Goal: Task Accomplishment & Management: Manage account settings

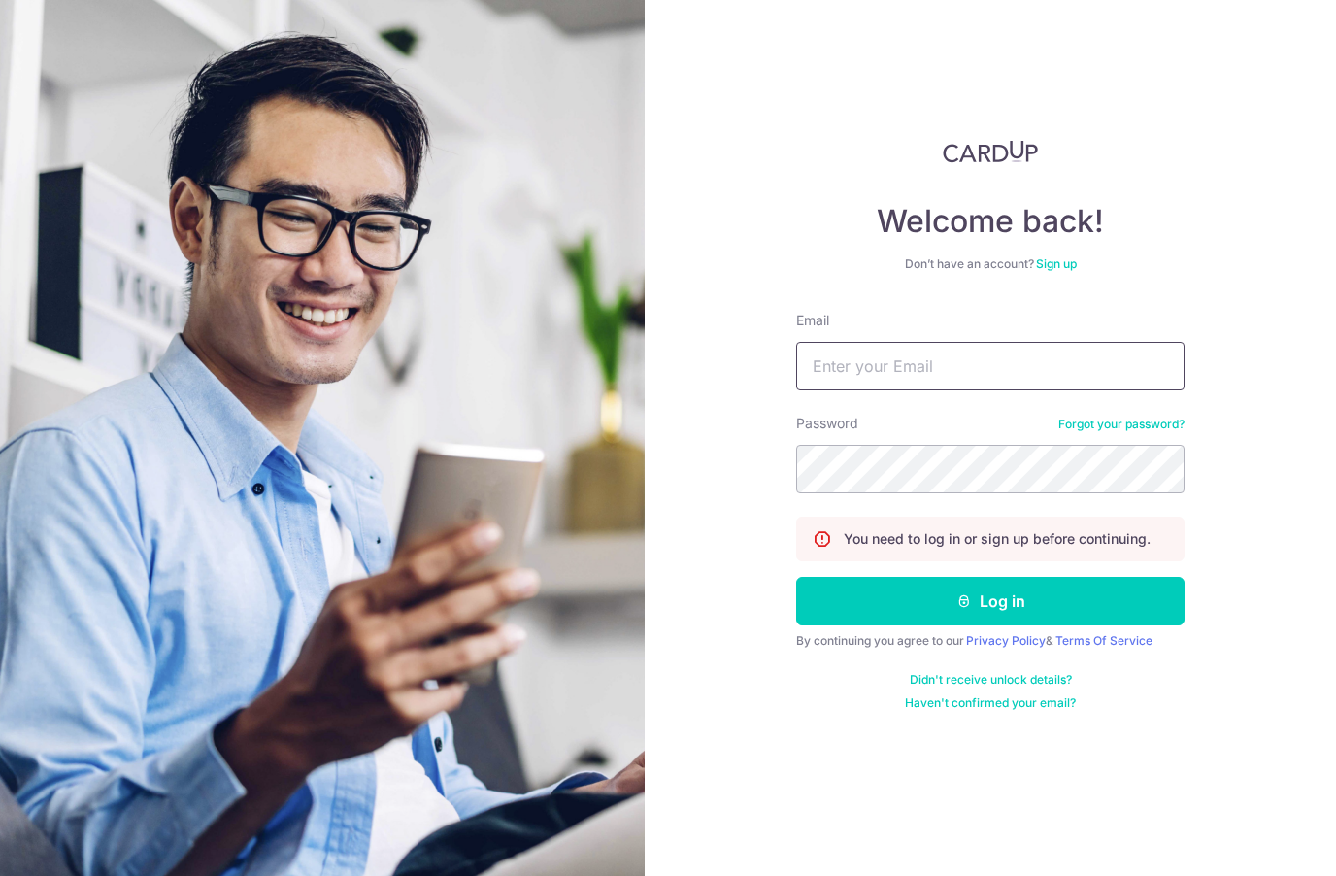
type input "[EMAIL_ADDRESS][DOMAIN_NAME]"
click at [991, 601] on button "Log in" at bounding box center [990, 601] width 388 height 49
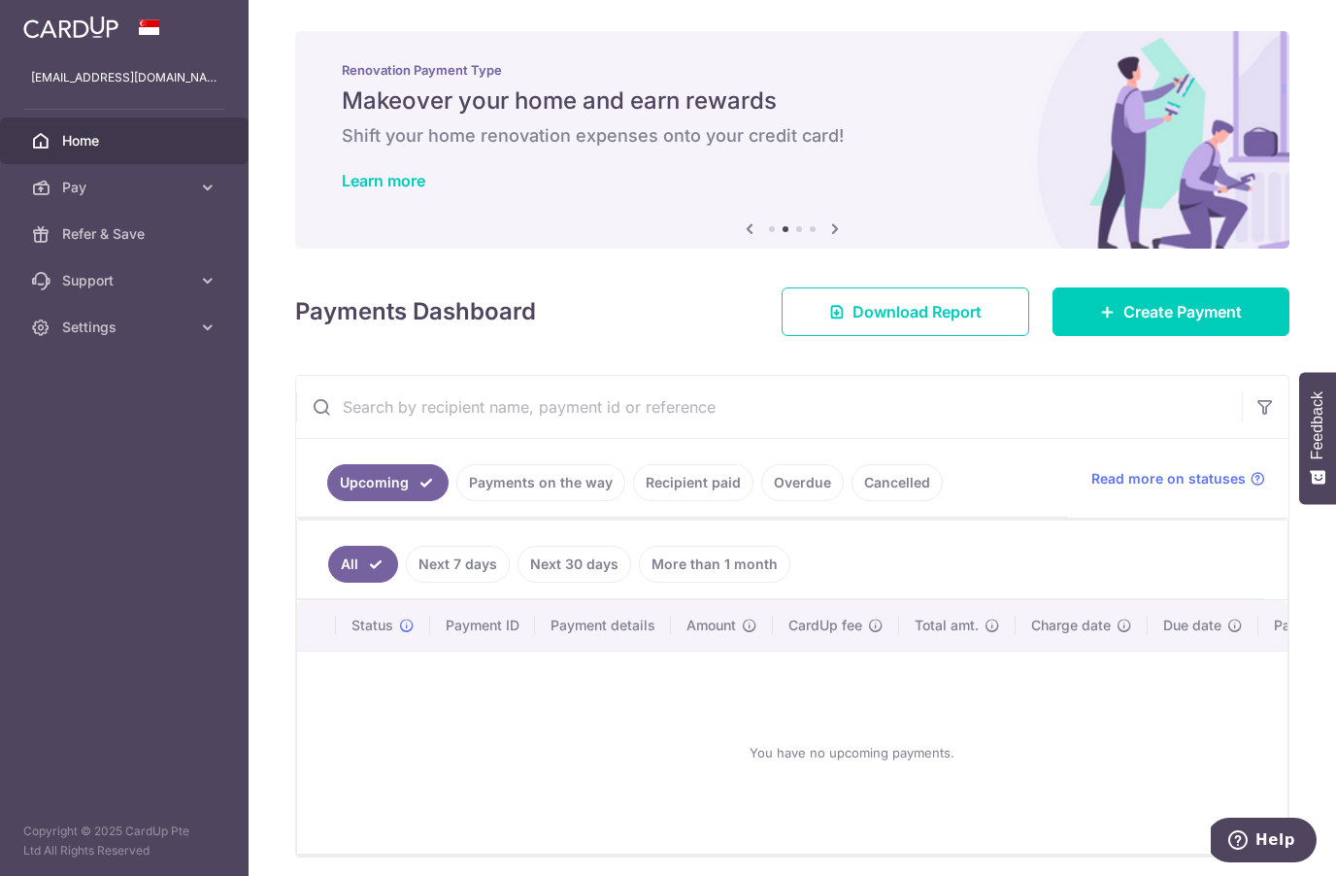
click at [53, 185] on link "Pay" at bounding box center [124, 187] width 249 height 47
click at [1245, 734] on div "You have no upcoming payments." at bounding box center [851, 752] width 1062 height 171
click at [733, 565] on link "More than 1 month" at bounding box center [714, 564] width 151 height 37
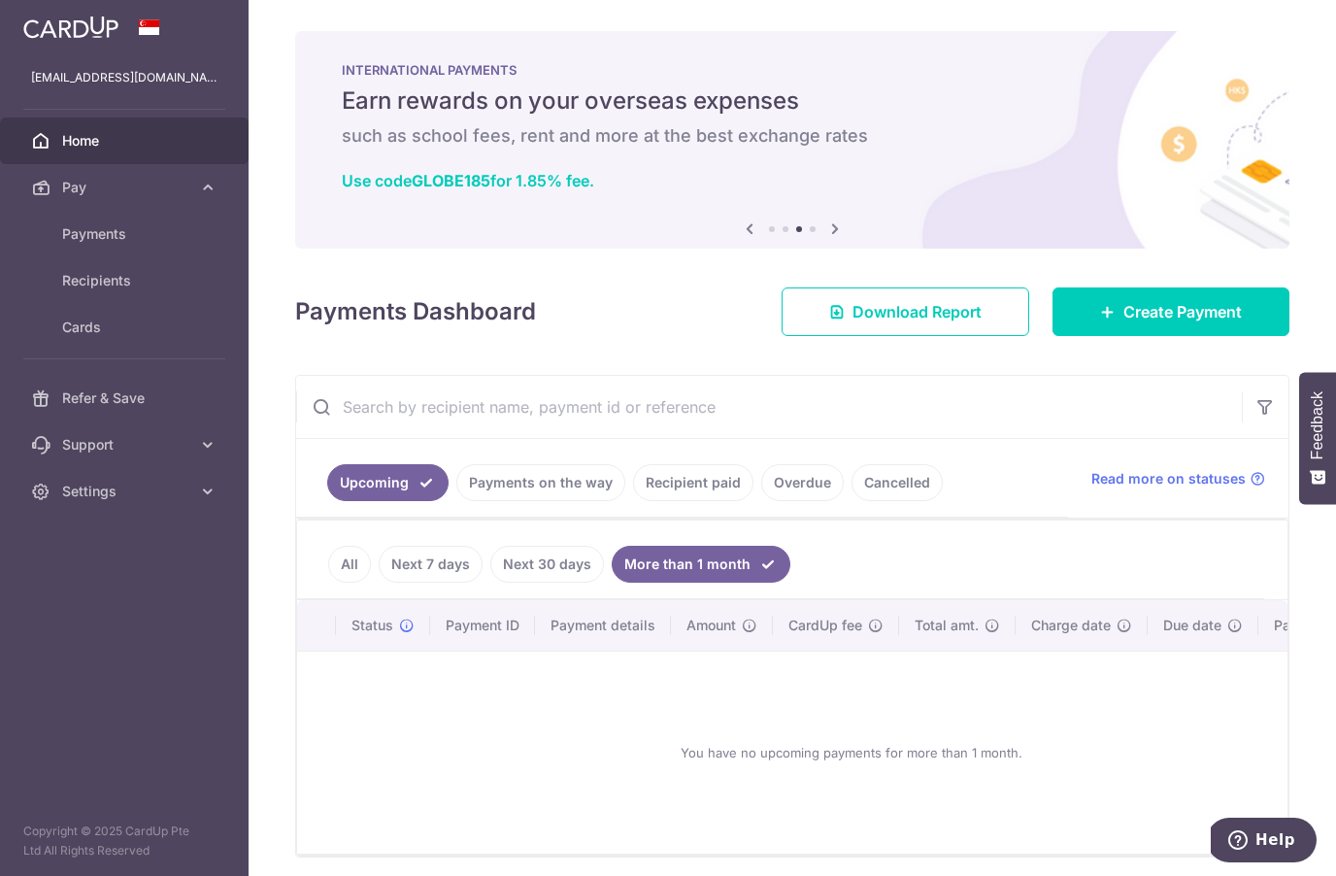
click at [720, 472] on link "Recipient paid" at bounding box center [693, 482] width 120 height 37
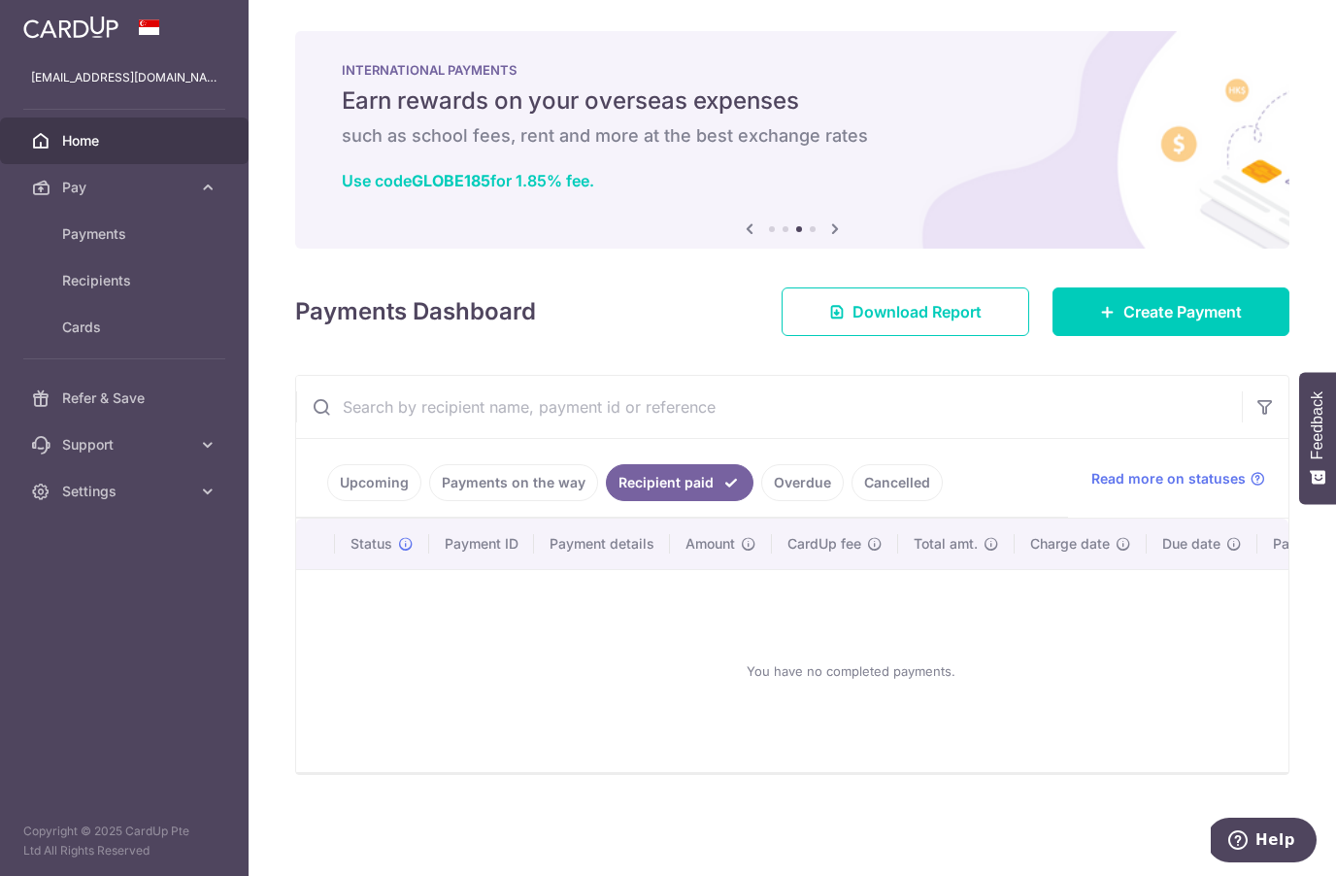
click at [534, 497] on link "Payments on the way" at bounding box center [513, 482] width 169 height 37
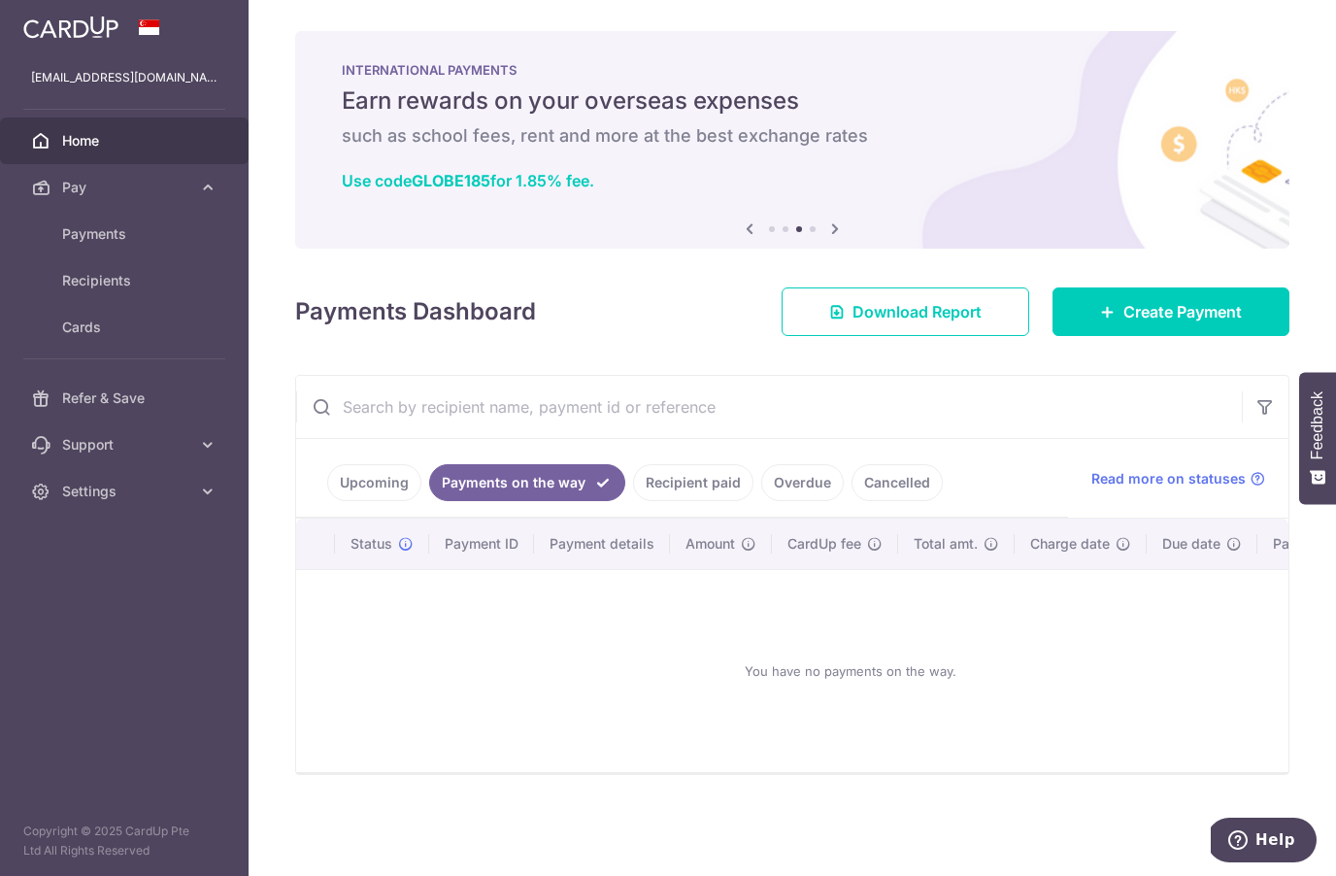
click at [381, 470] on link "Upcoming" at bounding box center [374, 482] width 94 height 37
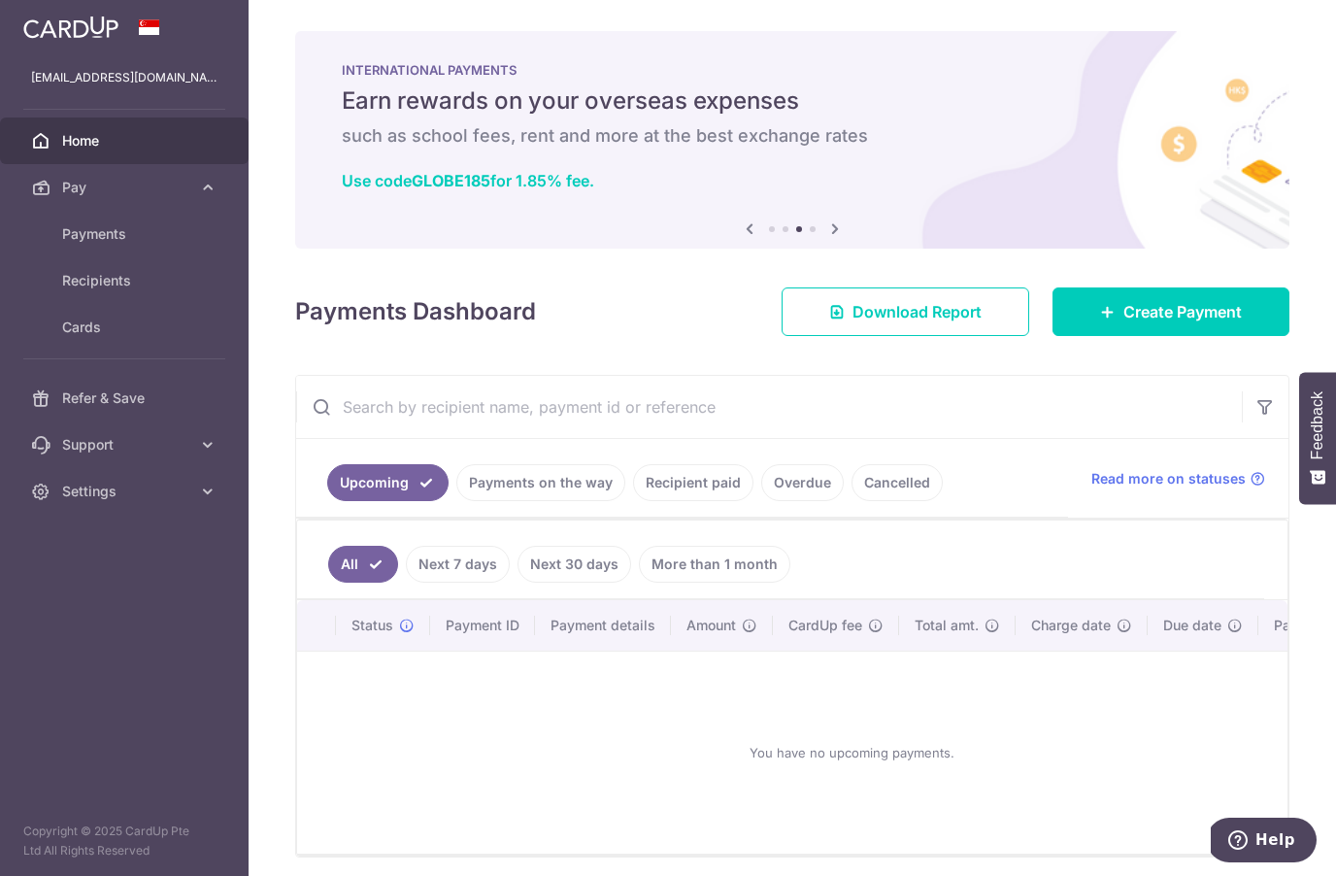
click at [917, 487] on link "Cancelled" at bounding box center [897, 482] width 91 height 37
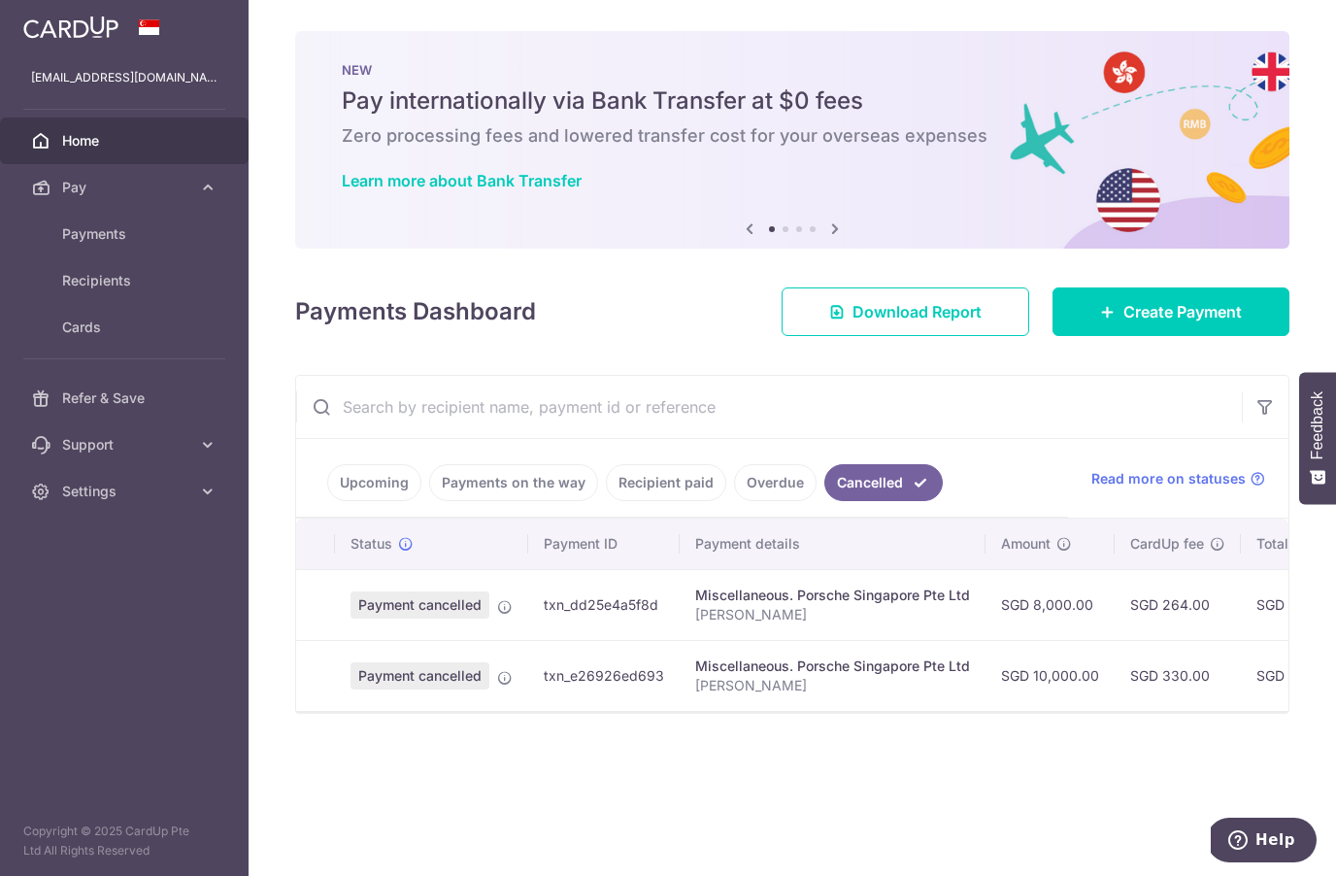
click at [681, 480] on link "Recipient paid" at bounding box center [666, 482] width 120 height 37
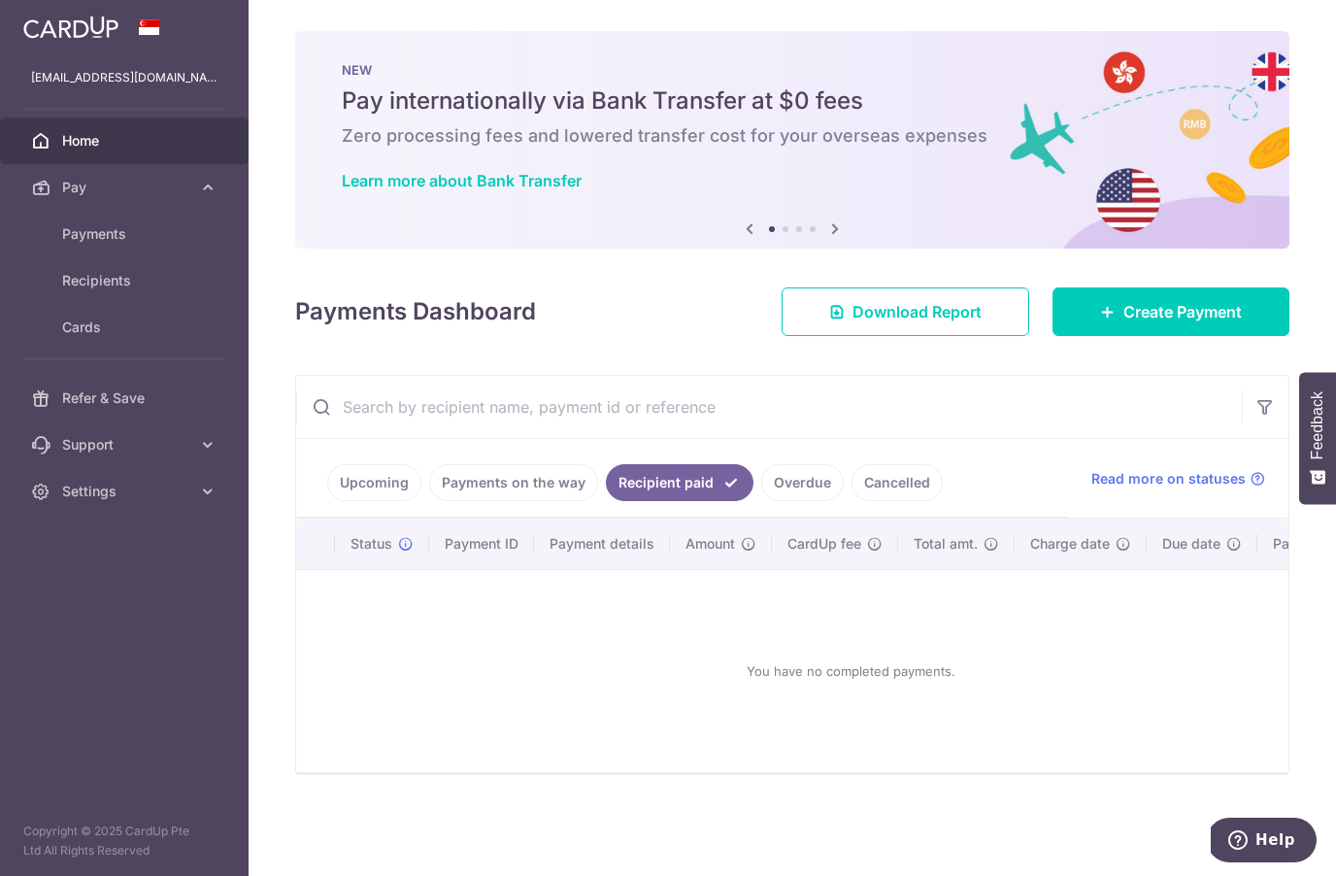
click at [797, 482] on link "Overdue" at bounding box center [802, 482] width 83 height 37
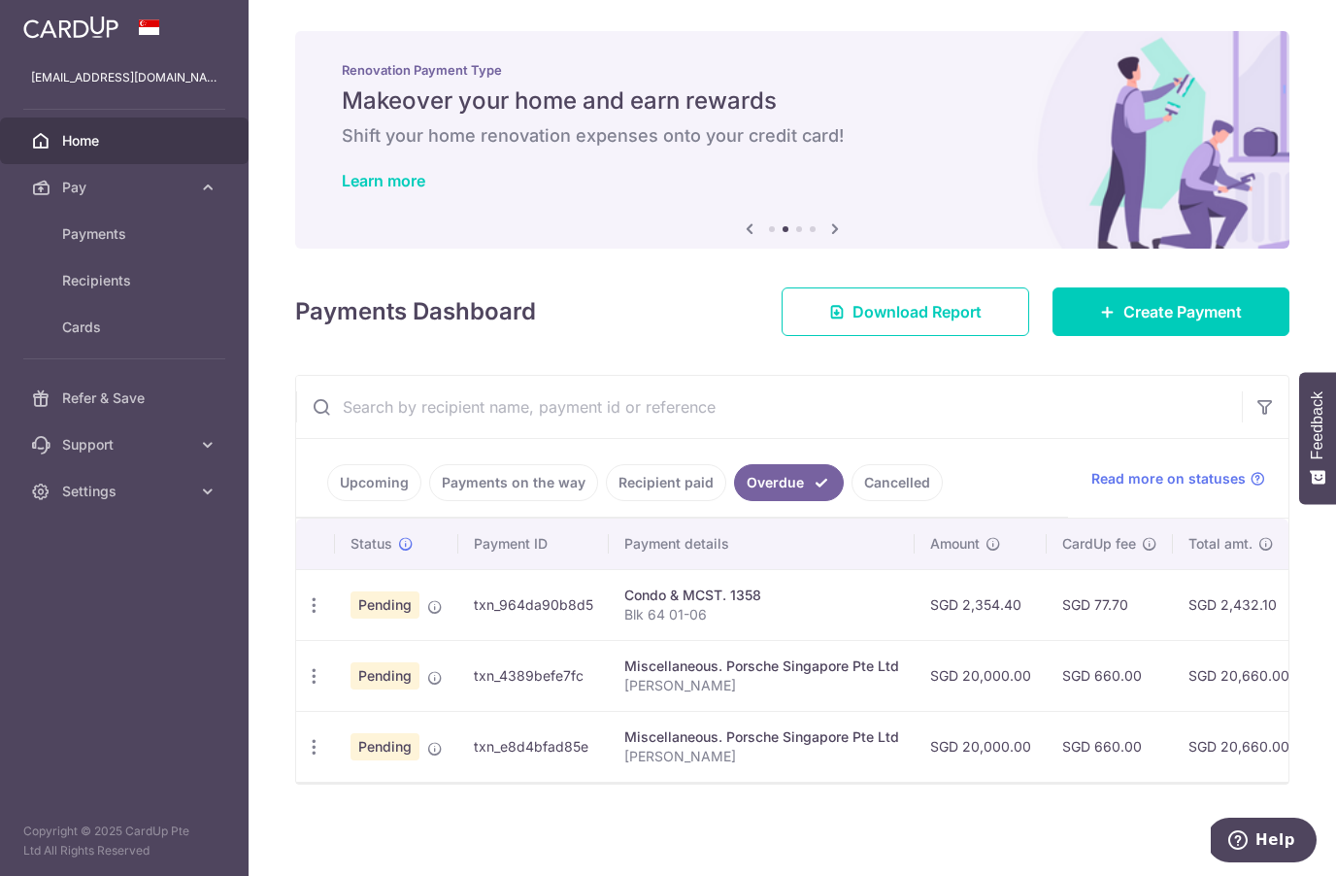
click at [745, 597] on div "Condo & MCST. 1358" at bounding box center [761, 595] width 275 height 19
click at [606, 599] on td "txn_964da90b8d5" at bounding box center [533, 604] width 151 height 71
click at [570, 612] on td "txn_964da90b8d5" at bounding box center [533, 604] width 151 height 71
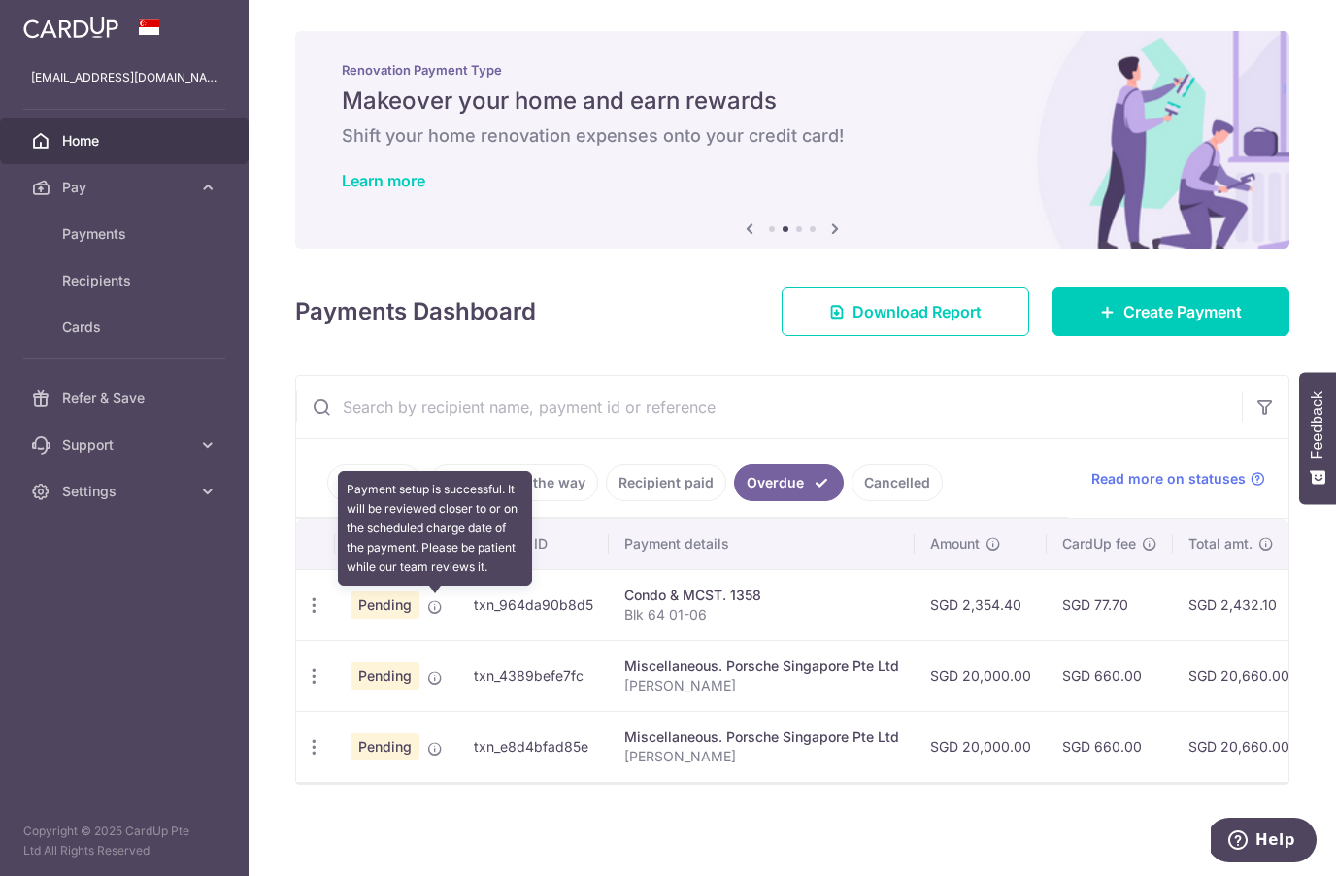
click at [434, 604] on icon at bounding box center [435, 607] width 16 height 16
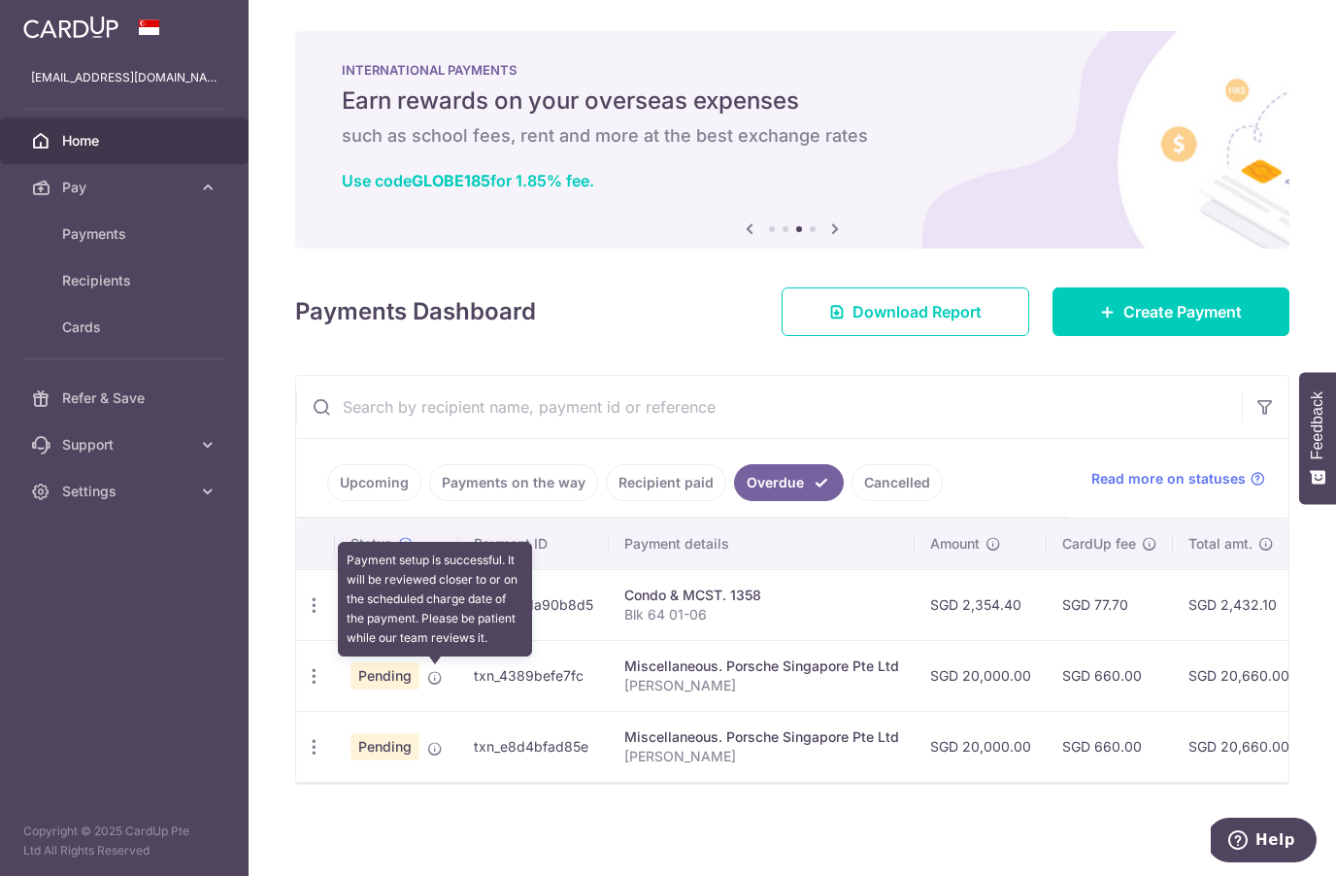
click at [437, 683] on icon at bounding box center [435, 678] width 16 height 16
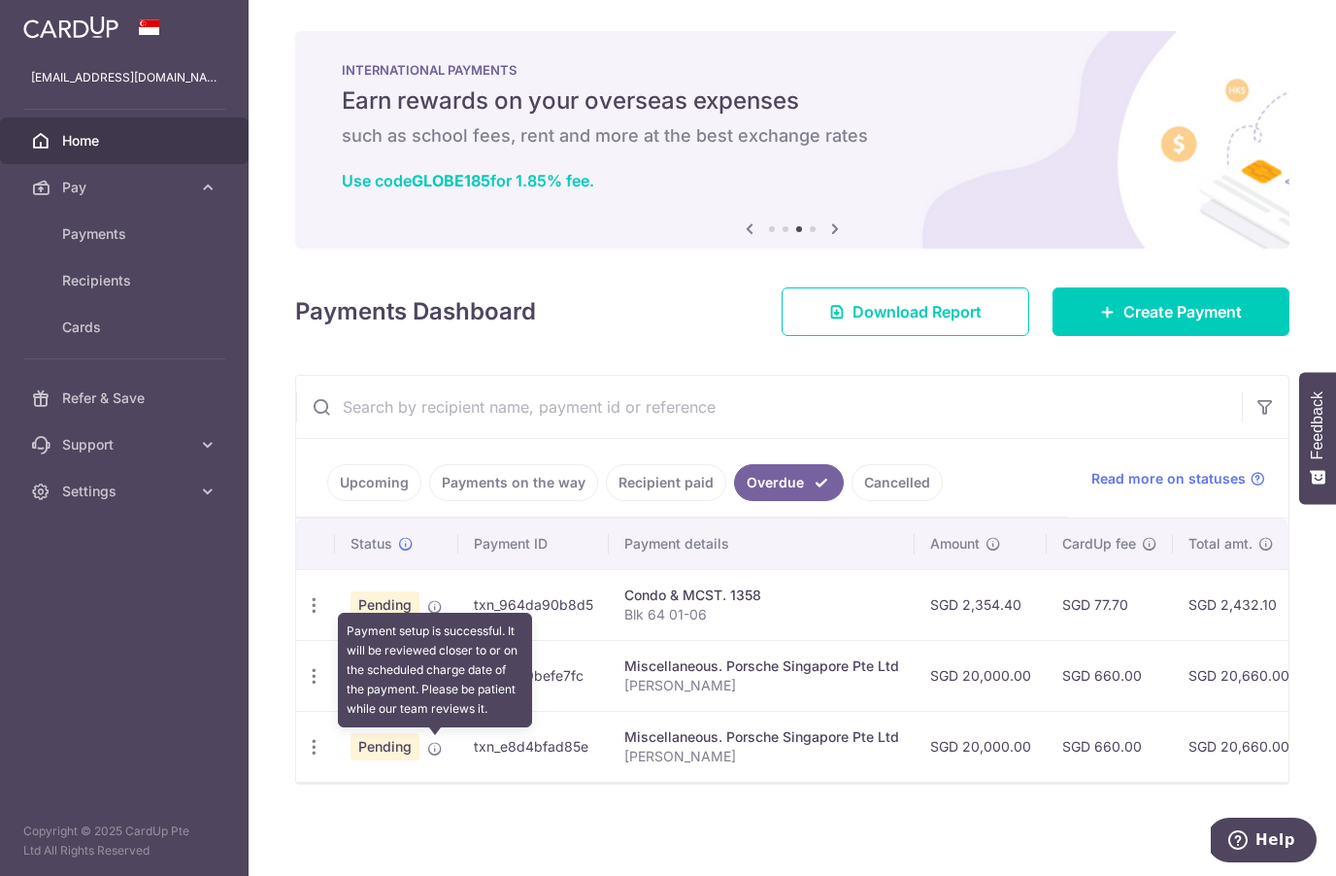
click at [427, 742] on icon at bounding box center [435, 749] width 16 height 16
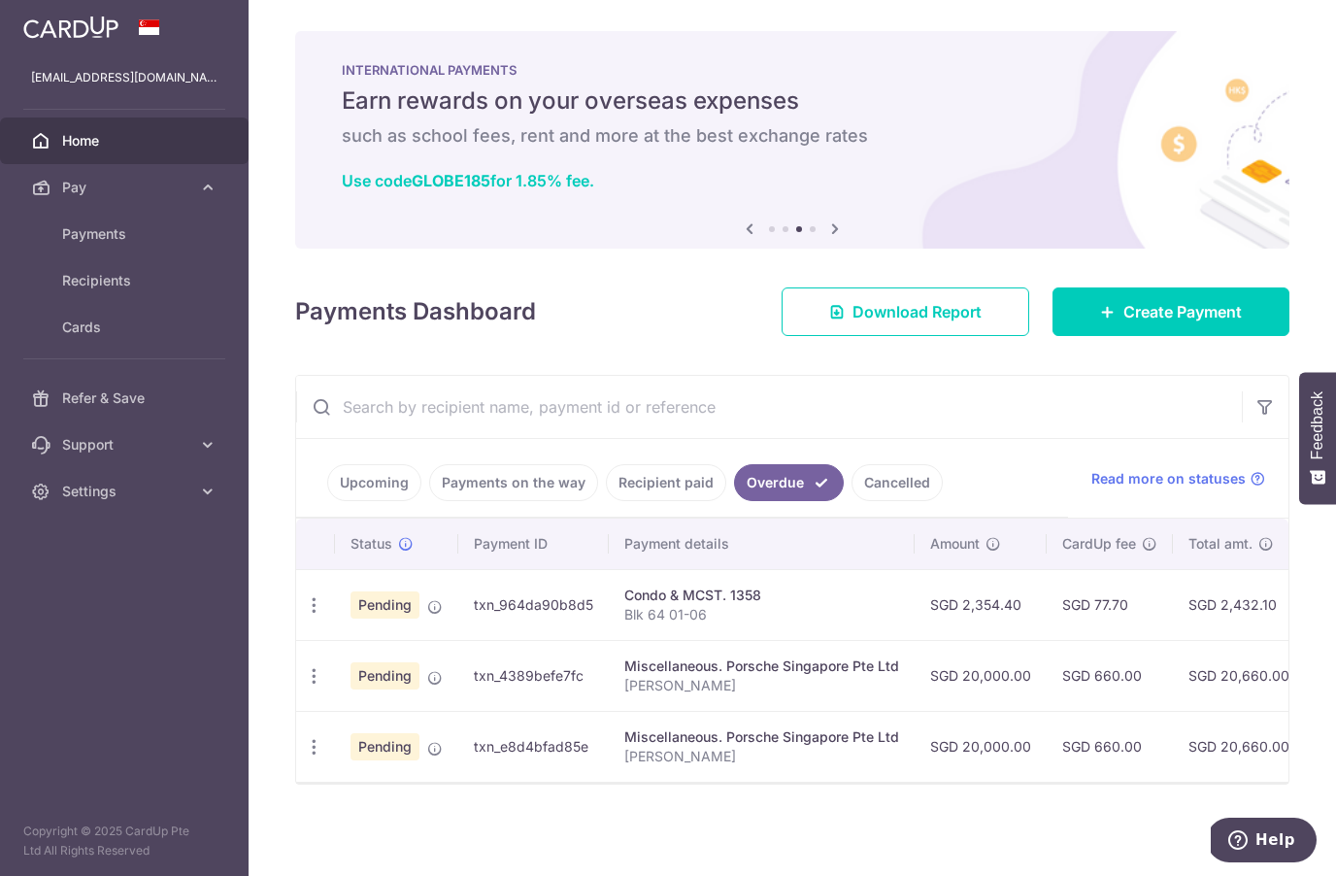
click at [901, 483] on link "Cancelled" at bounding box center [897, 482] width 91 height 37
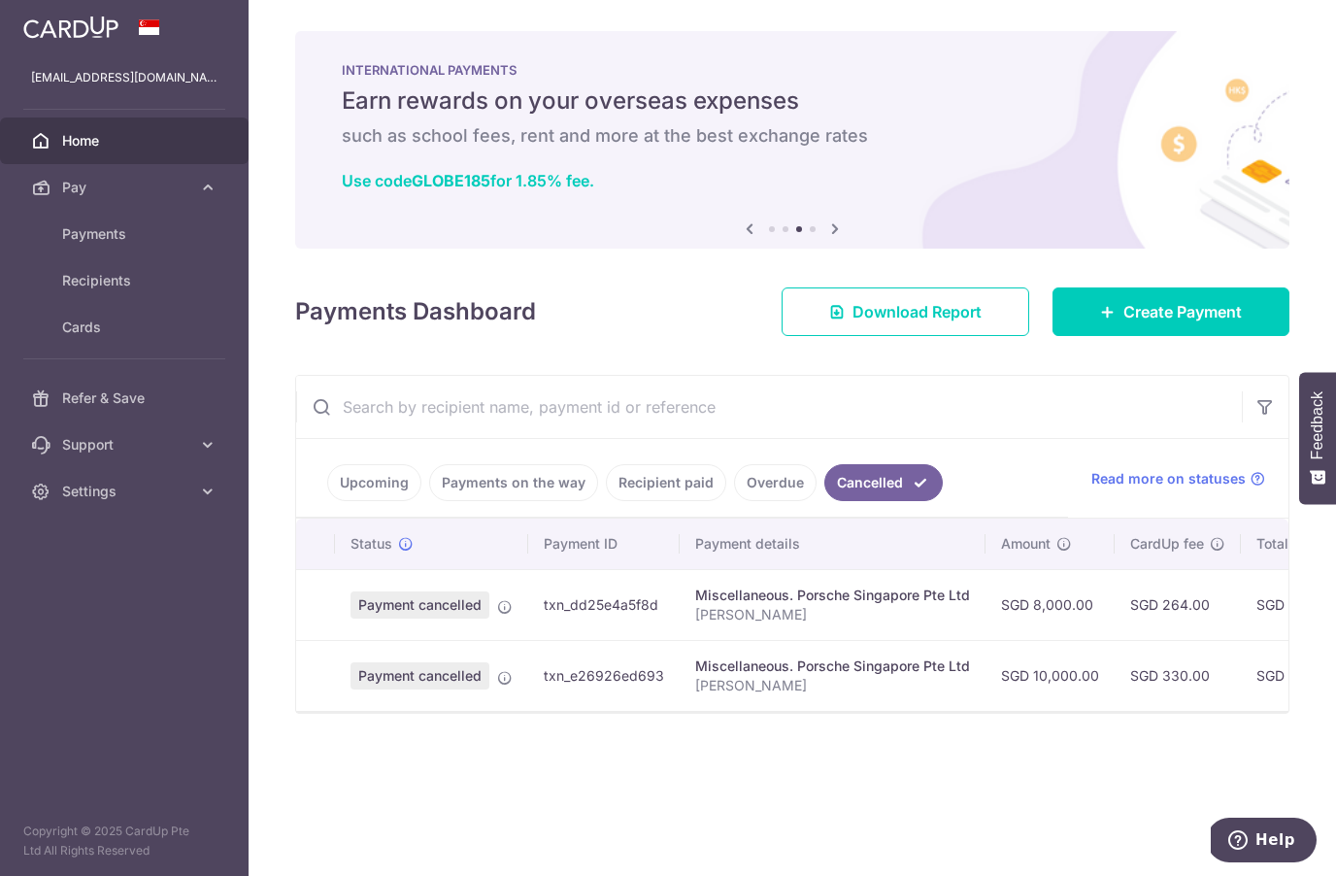
click at [769, 487] on link "Overdue" at bounding box center [775, 482] width 83 height 37
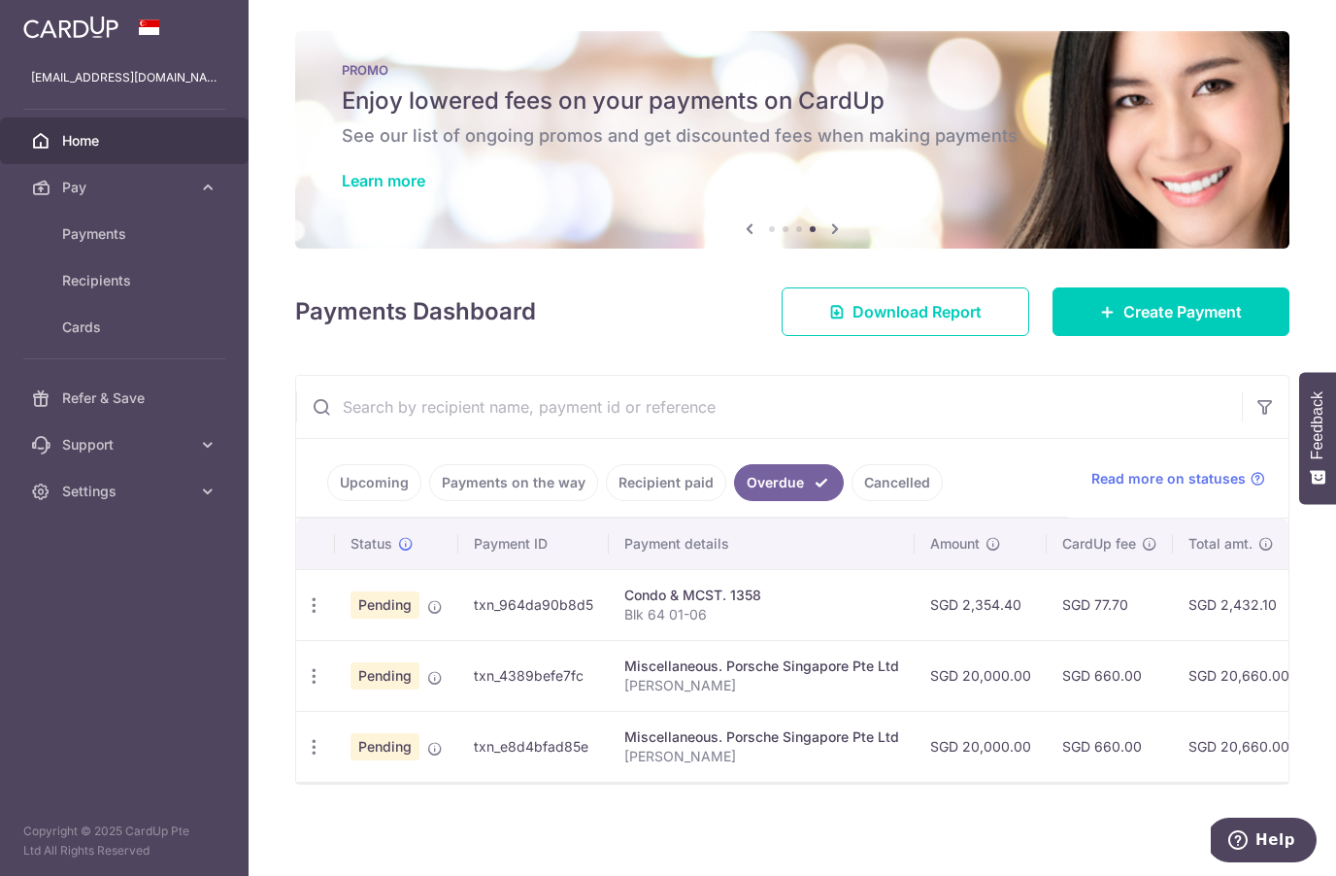
click at [670, 492] on link "Recipient paid" at bounding box center [666, 482] width 120 height 37
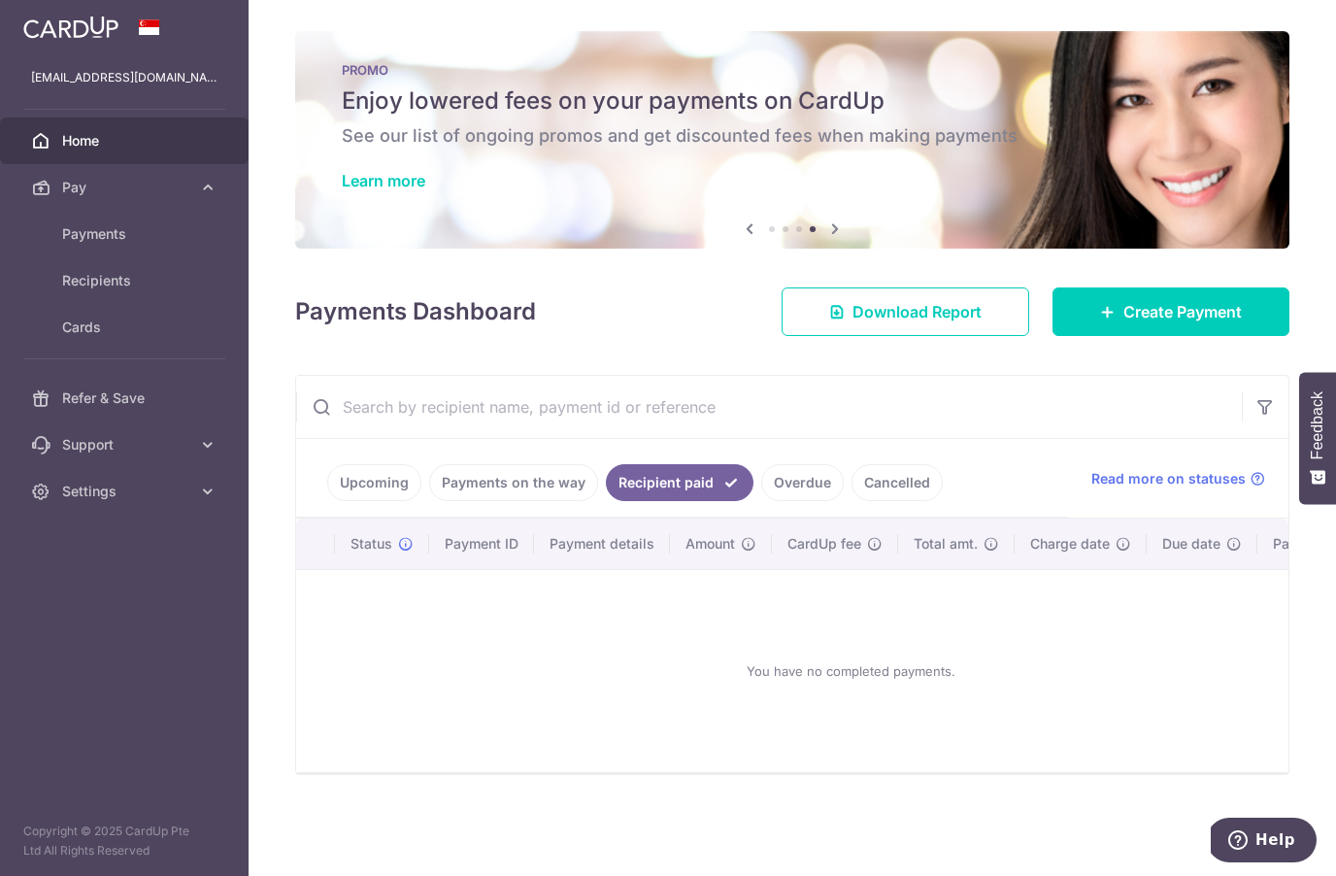
click at [520, 488] on link "Payments on the way" at bounding box center [513, 482] width 169 height 37
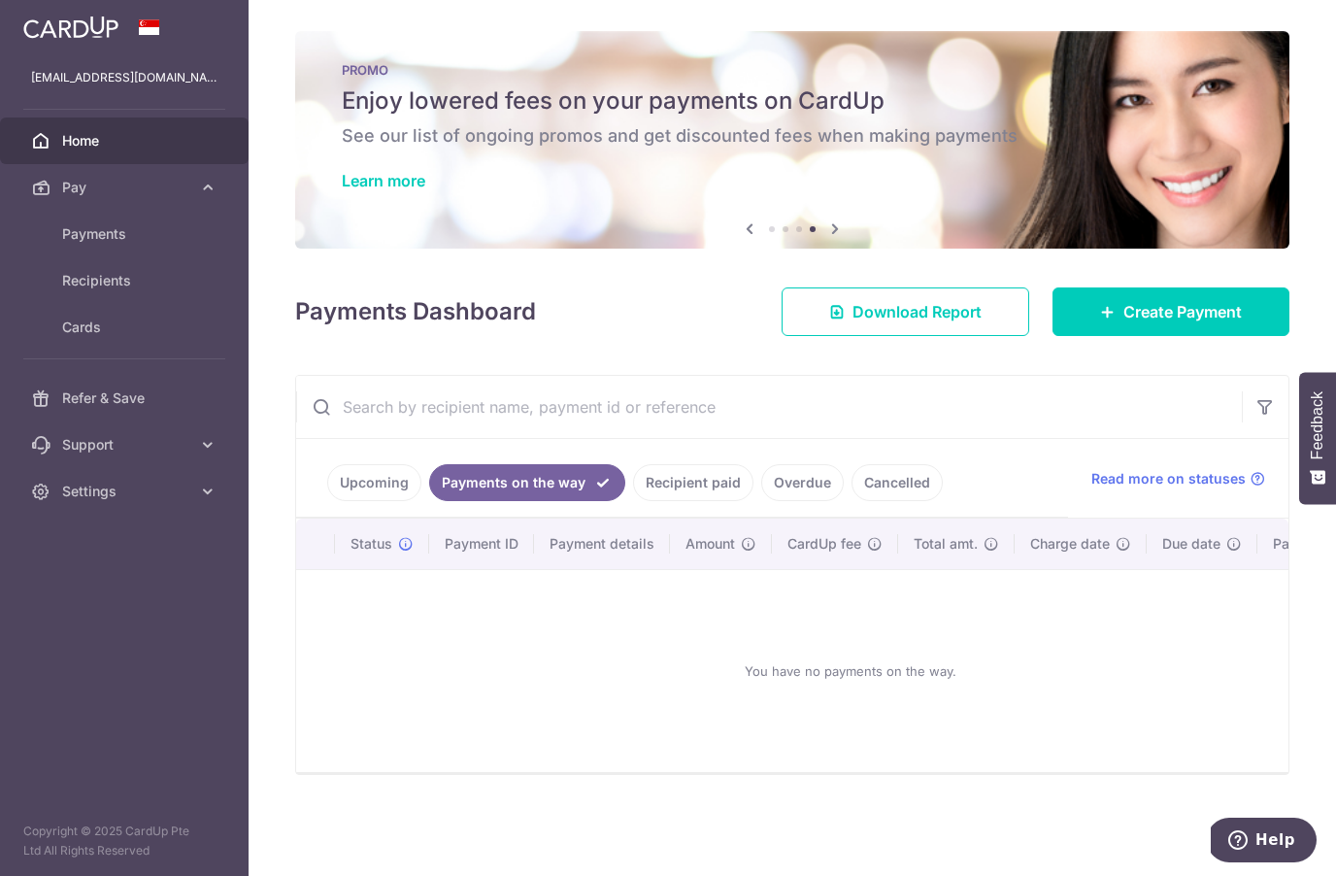
click at [373, 467] on link "Upcoming" at bounding box center [374, 482] width 94 height 37
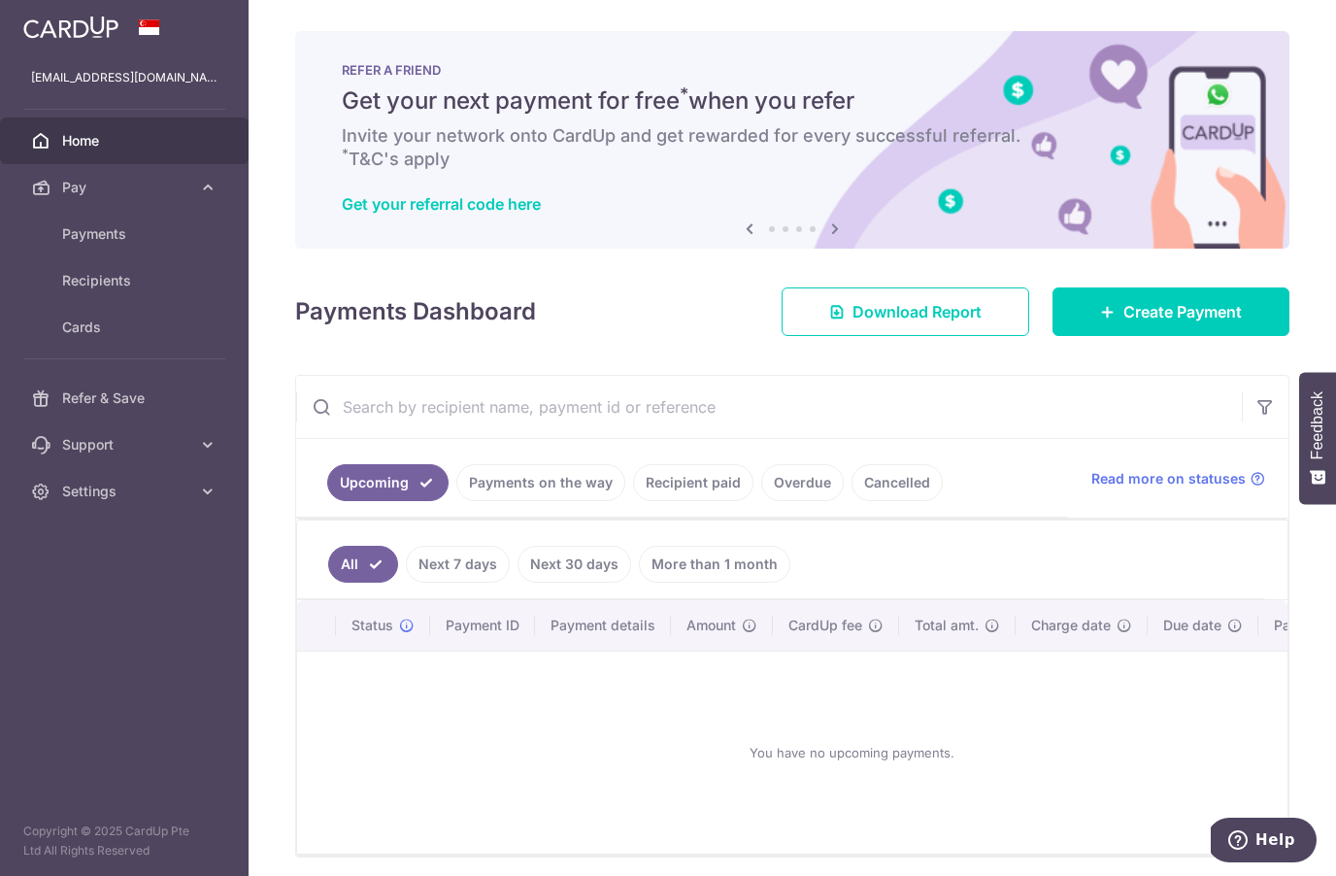
click at [552, 495] on link "Payments on the way" at bounding box center [540, 482] width 169 height 37
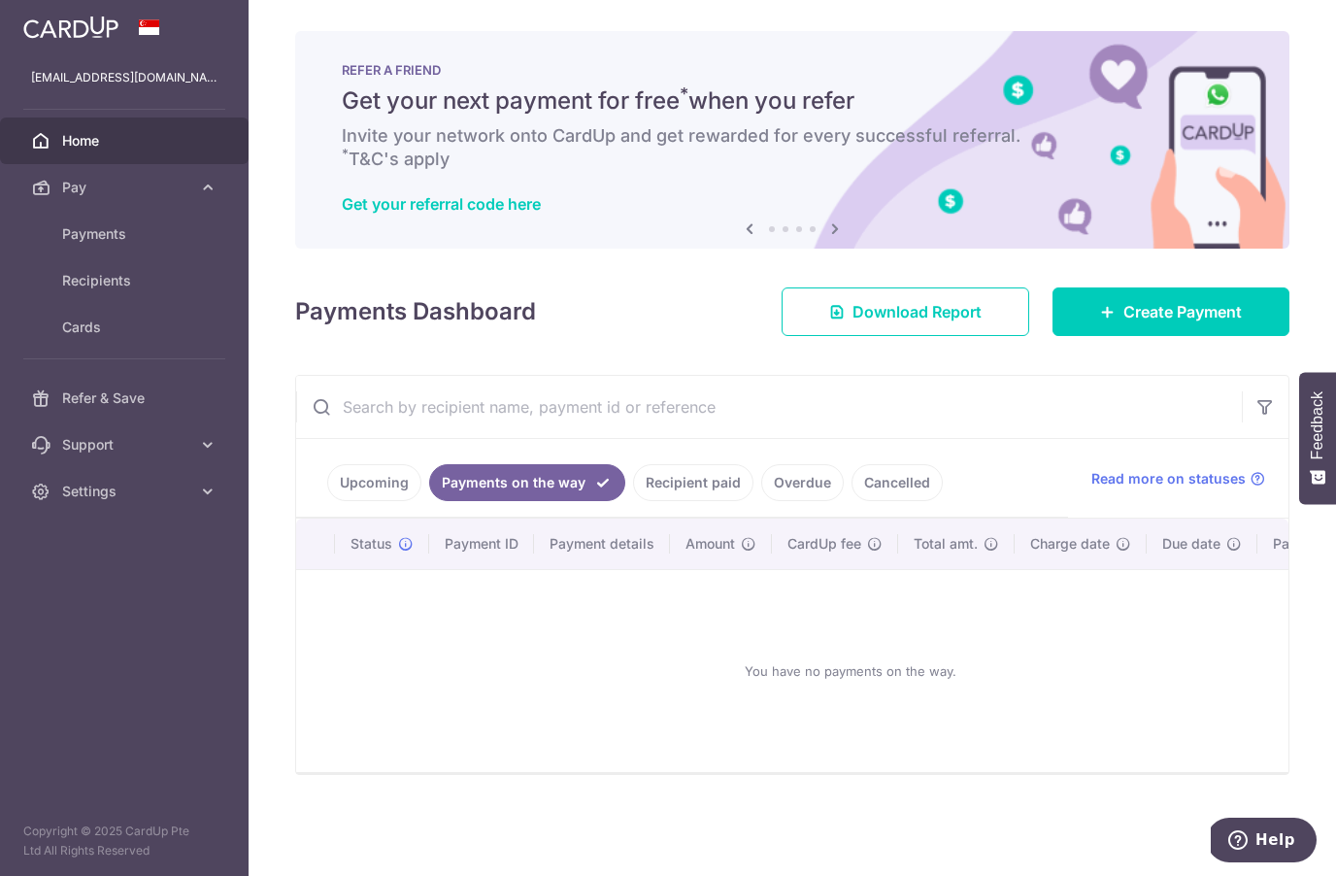
click at [700, 487] on link "Recipient paid" at bounding box center [693, 482] width 120 height 37
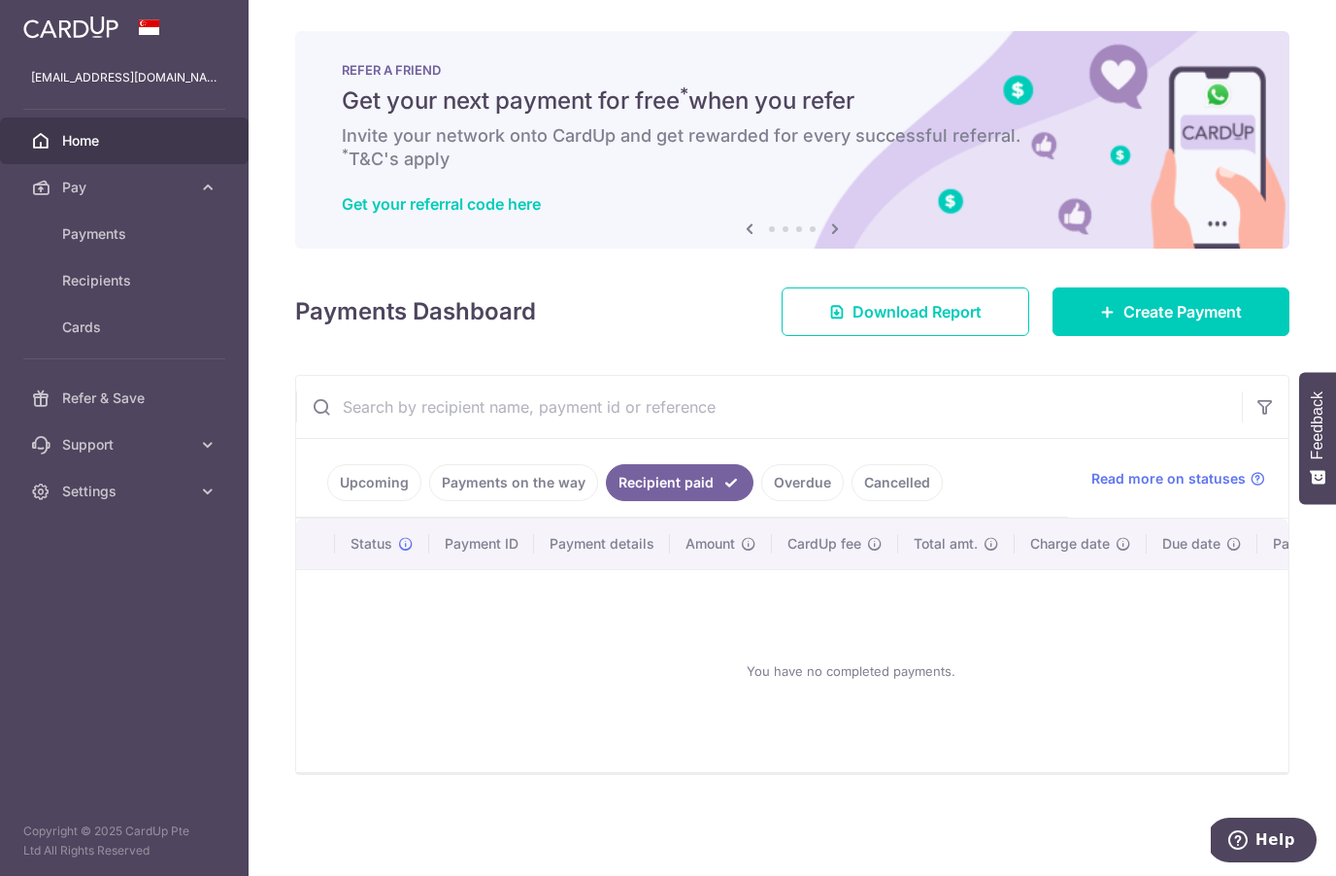
click at [812, 493] on link "Overdue" at bounding box center [802, 482] width 83 height 37
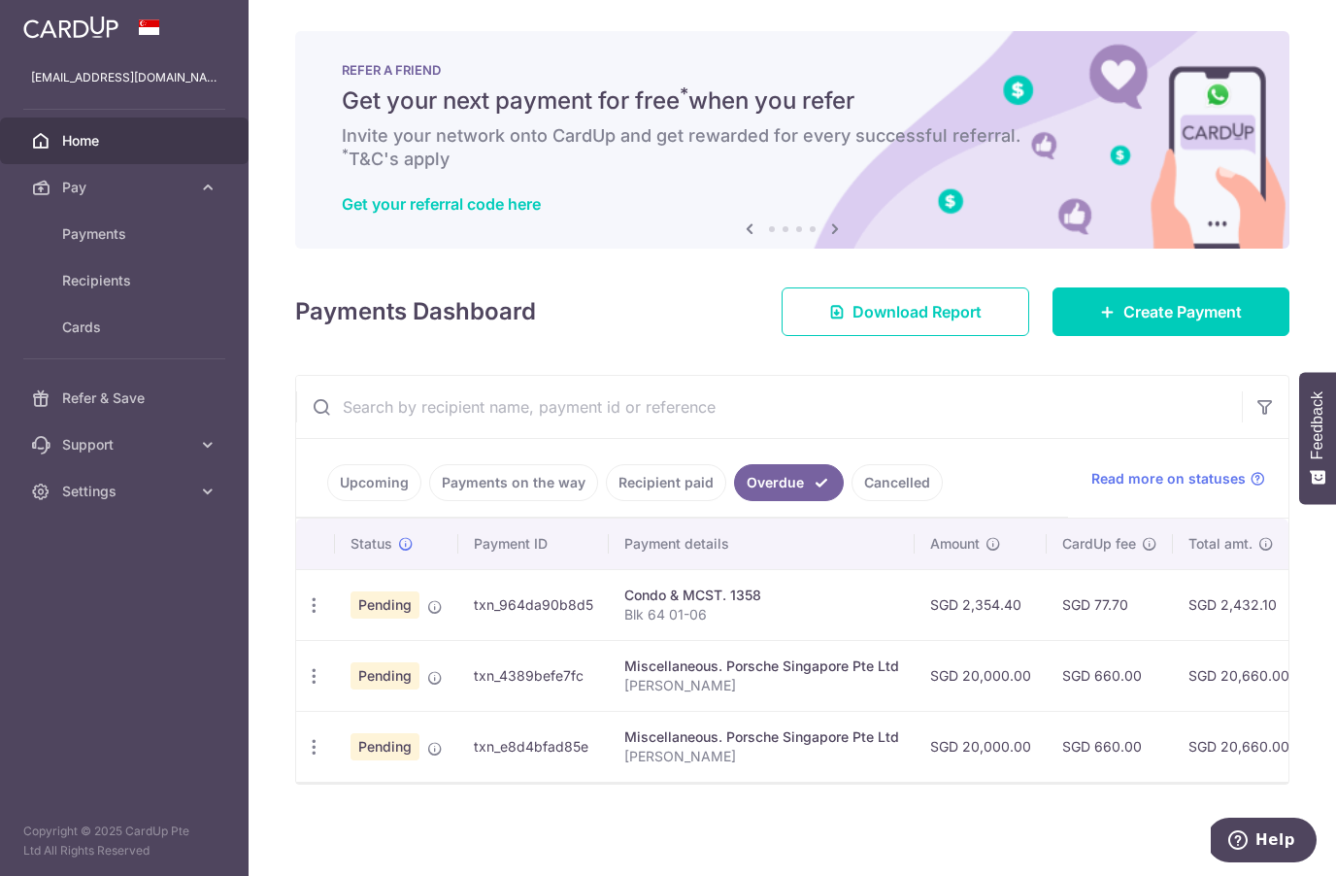
click at [317, 605] on icon "button" at bounding box center [314, 605] width 20 height 20
click at [847, 606] on div at bounding box center [668, 438] width 1336 height 876
click at [433, 614] on icon at bounding box center [435, 607] width 16 height 16
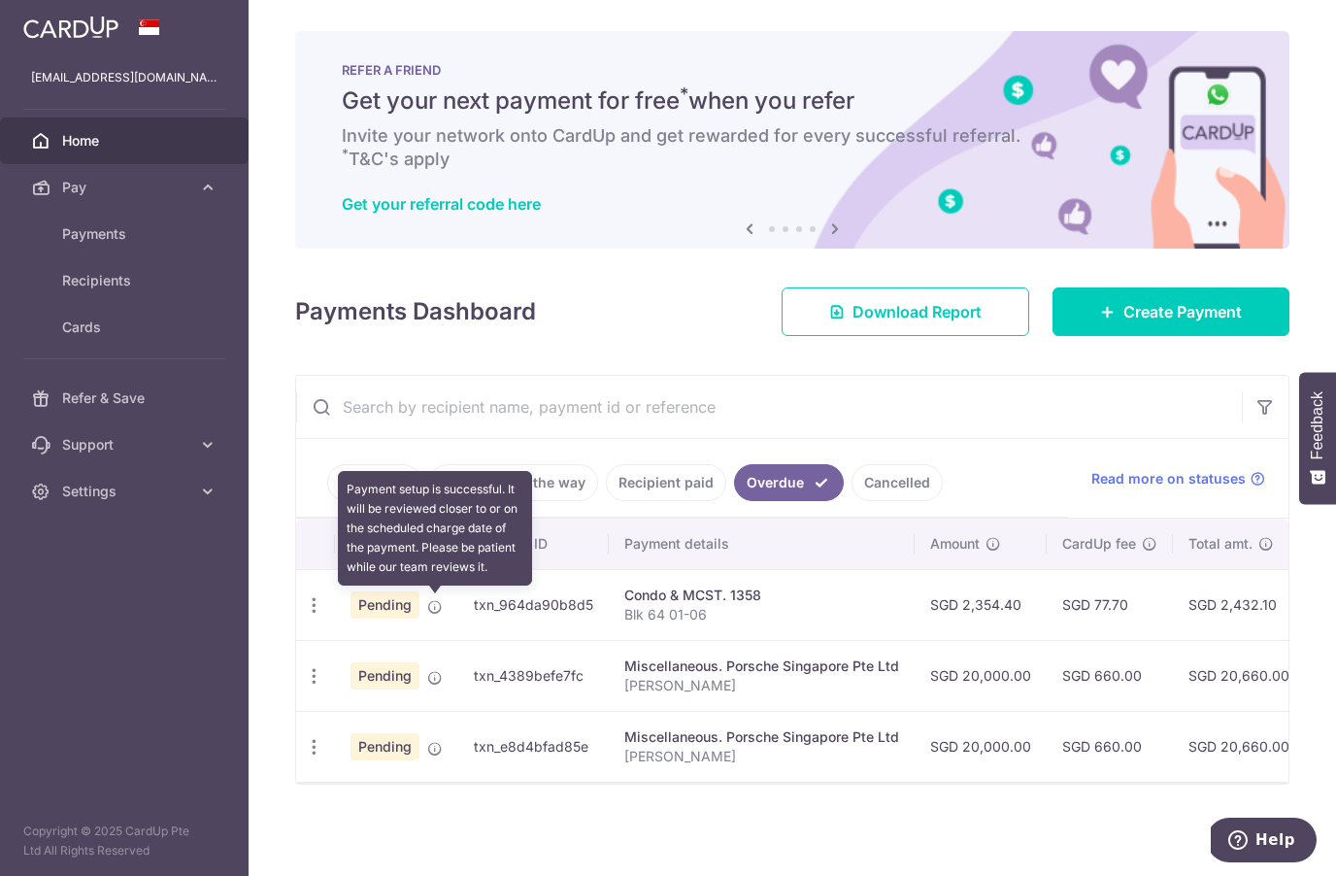
click at [1077, 409] on input "text" at bounding box center [769, 407] width 946 height 62
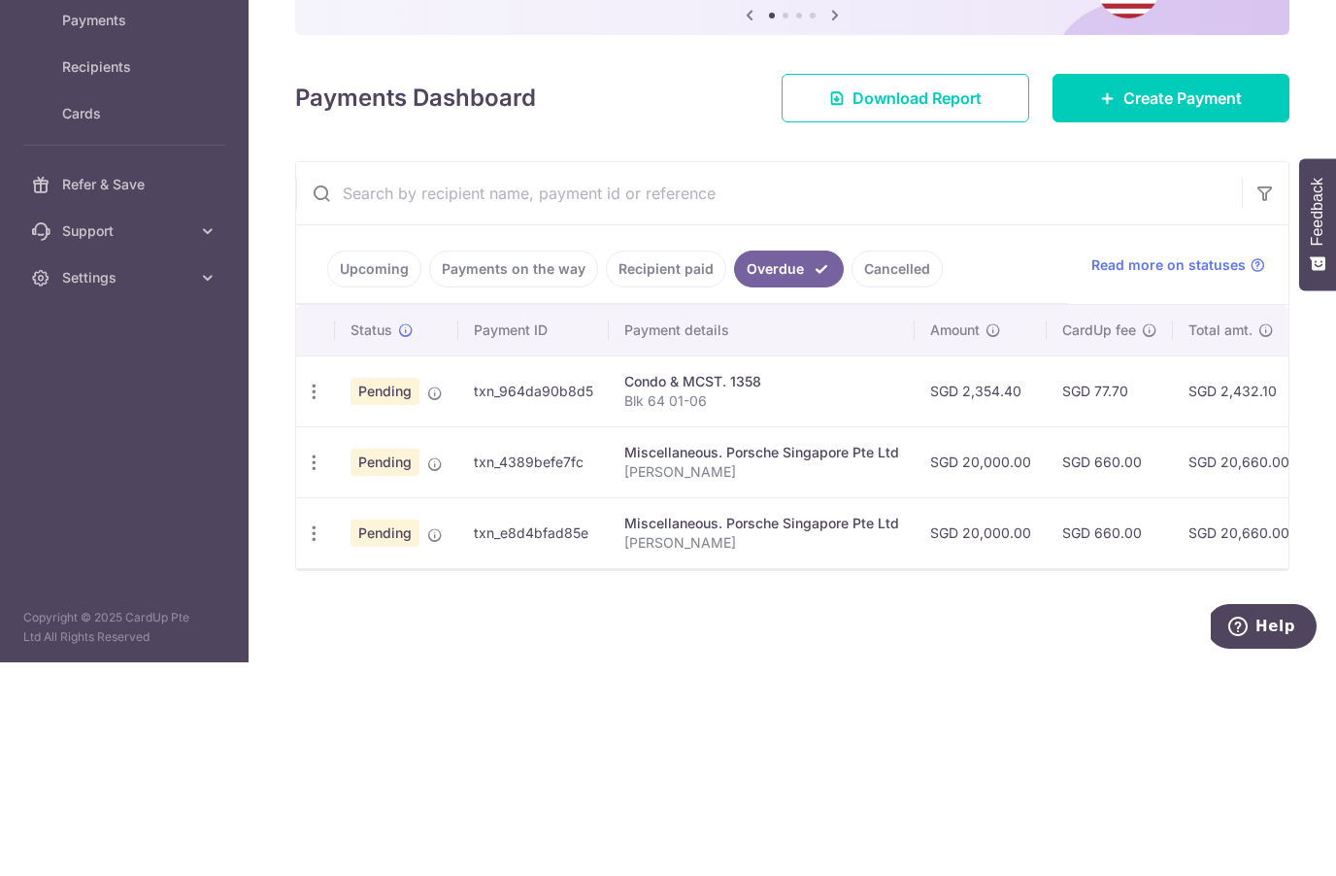
scroll to position [84, 0]
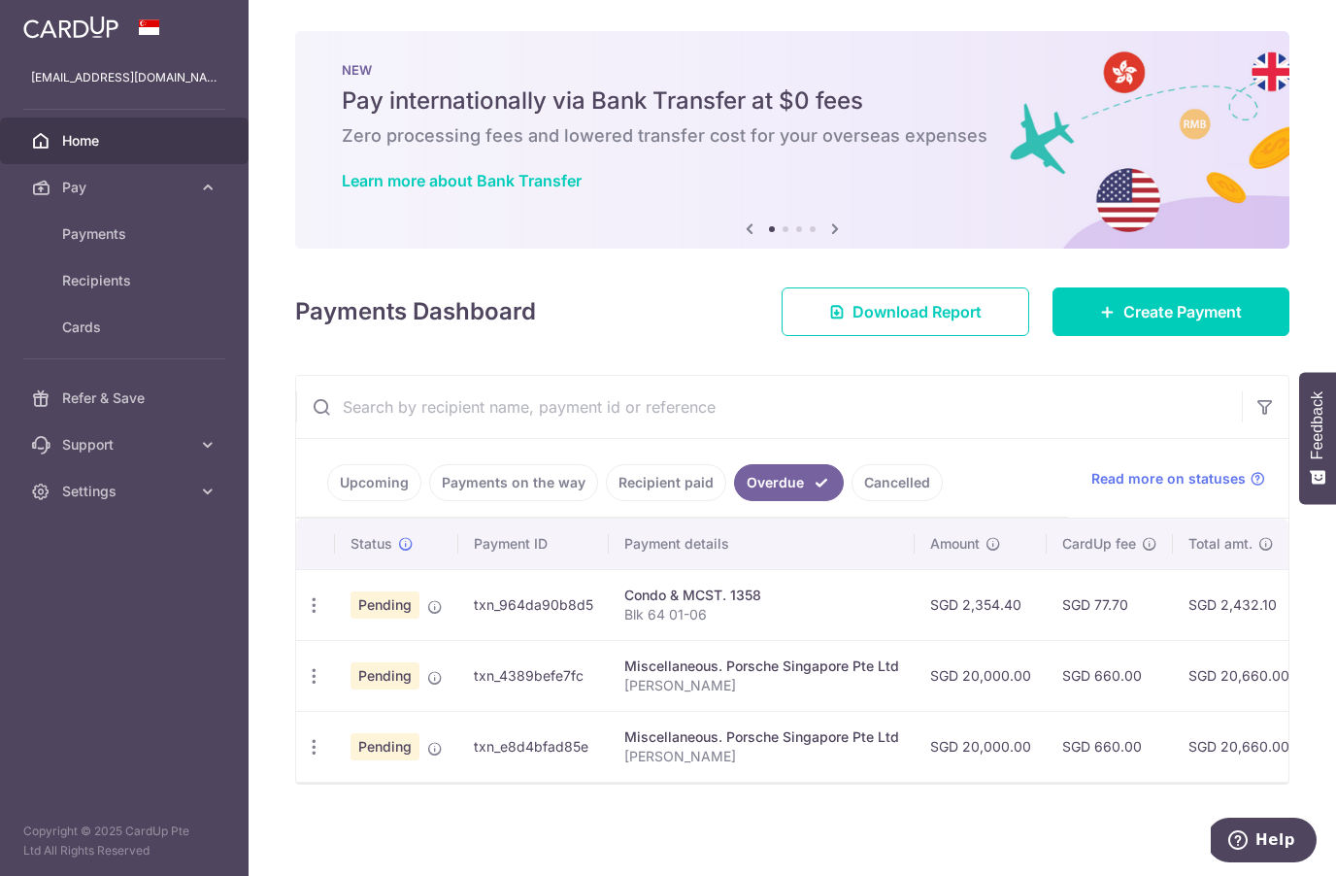
click at [1220, 469] on span "Read more on statuses" at bounding box center [1169, 478] width 154 height 19
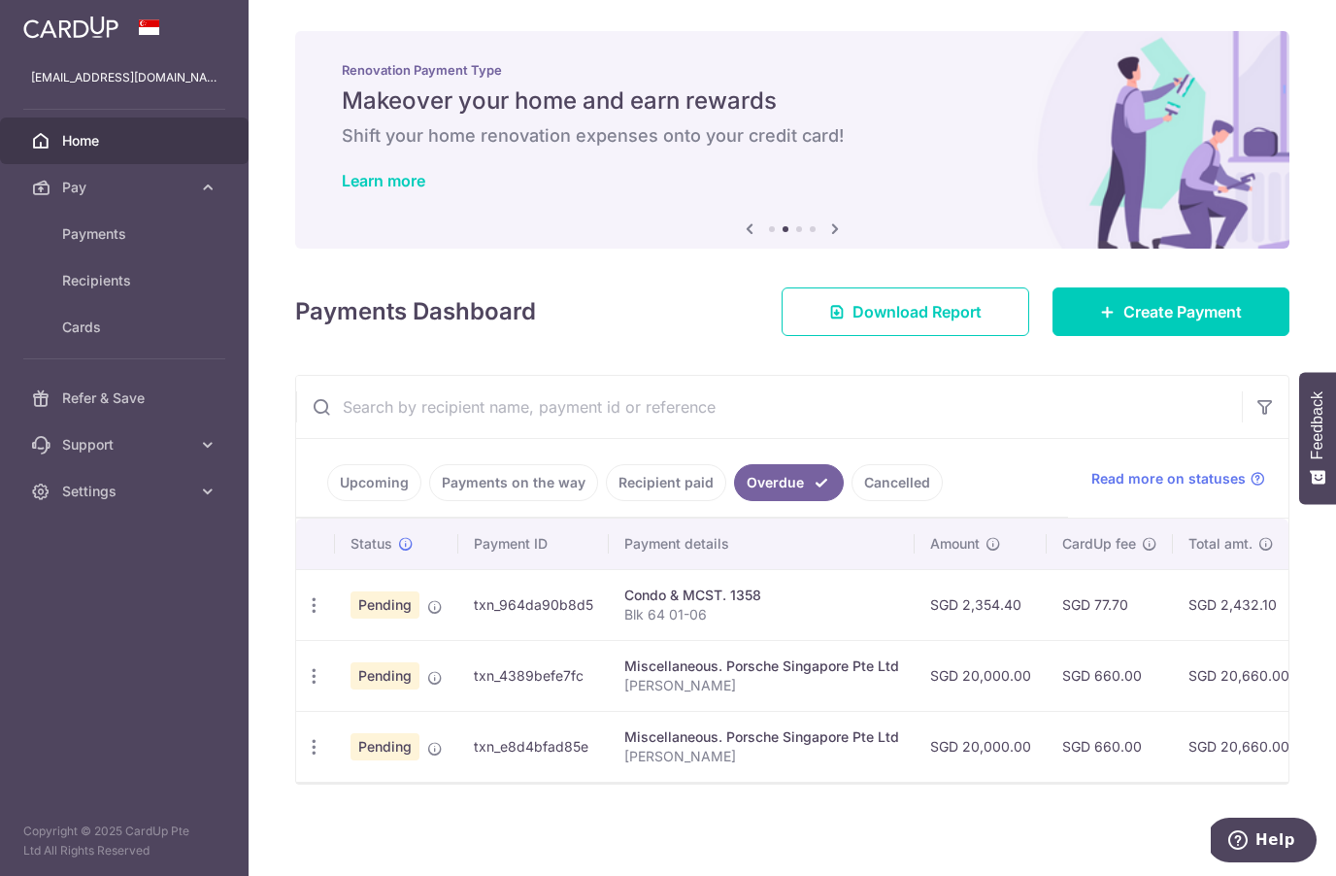
click at [69, 318] on span "Cards" at bounding box center [126, 327] width 128 height 19
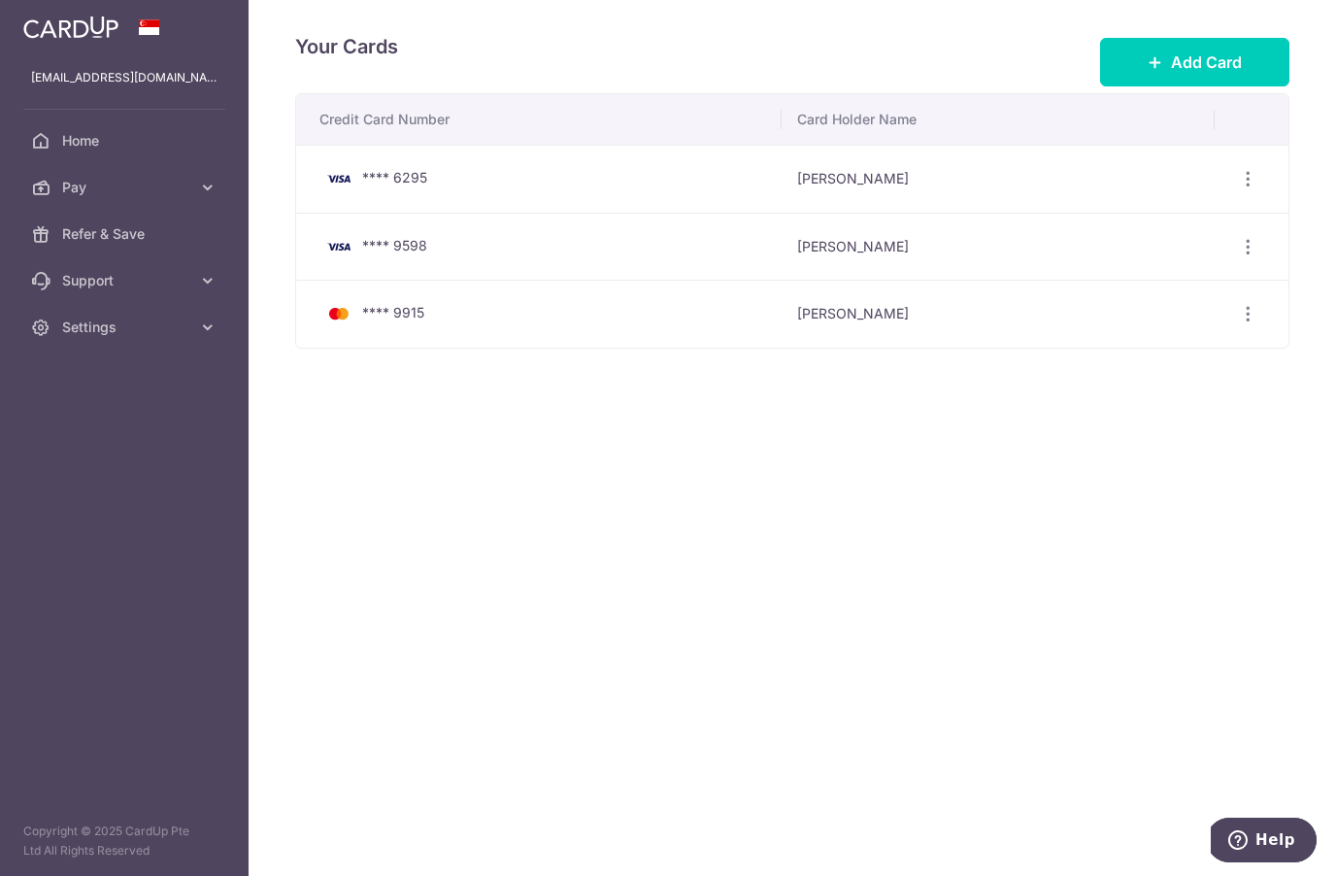
click at [68, 283] on span "Support" at bounding box center [126, 280] width 128 height 19
click at [62, 236] on span "Refer & Save" at bounding box center [126, 233] width 128 height 19
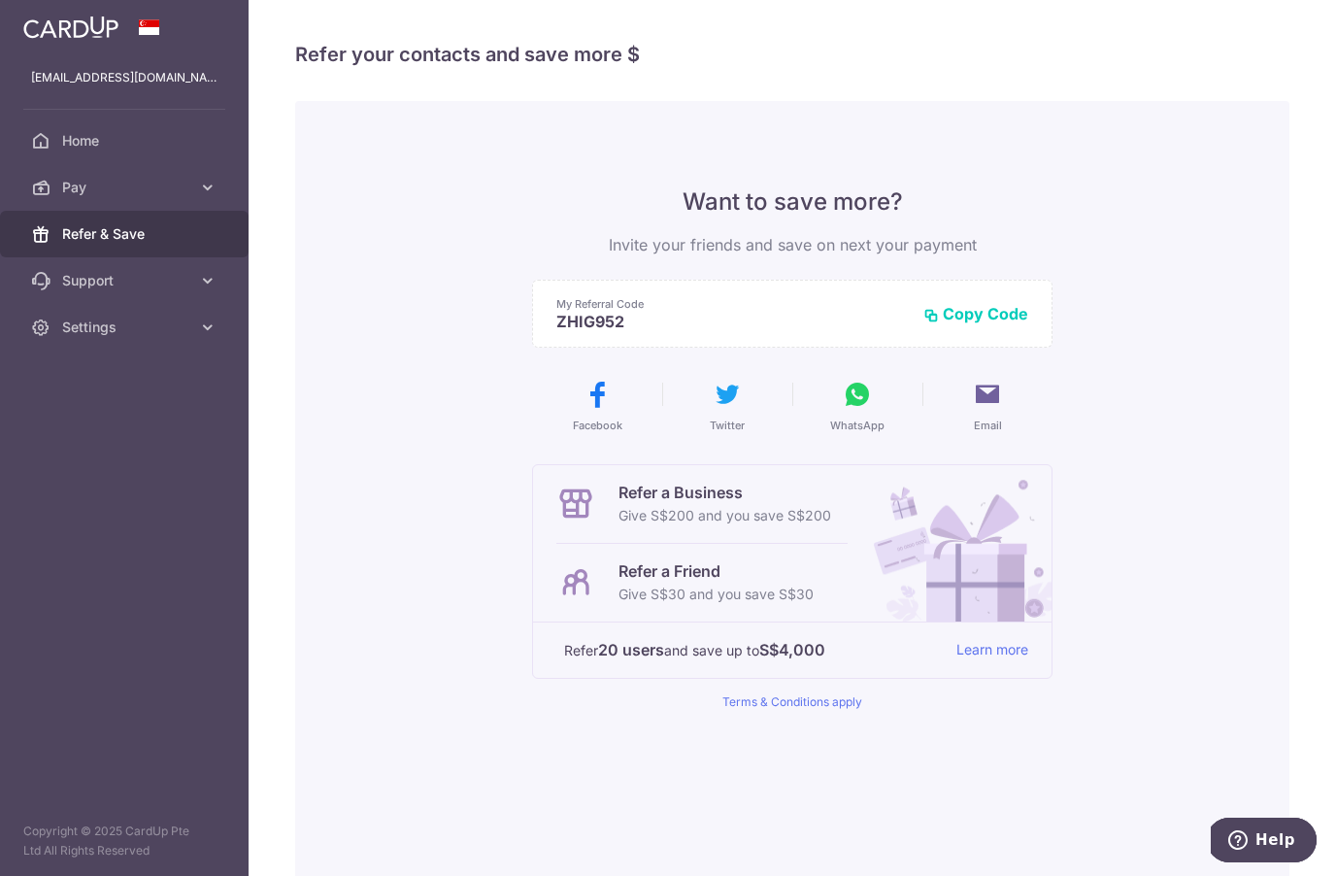
click at [48, 196] on icon at bounding box center [40, 187] width 19 height 19
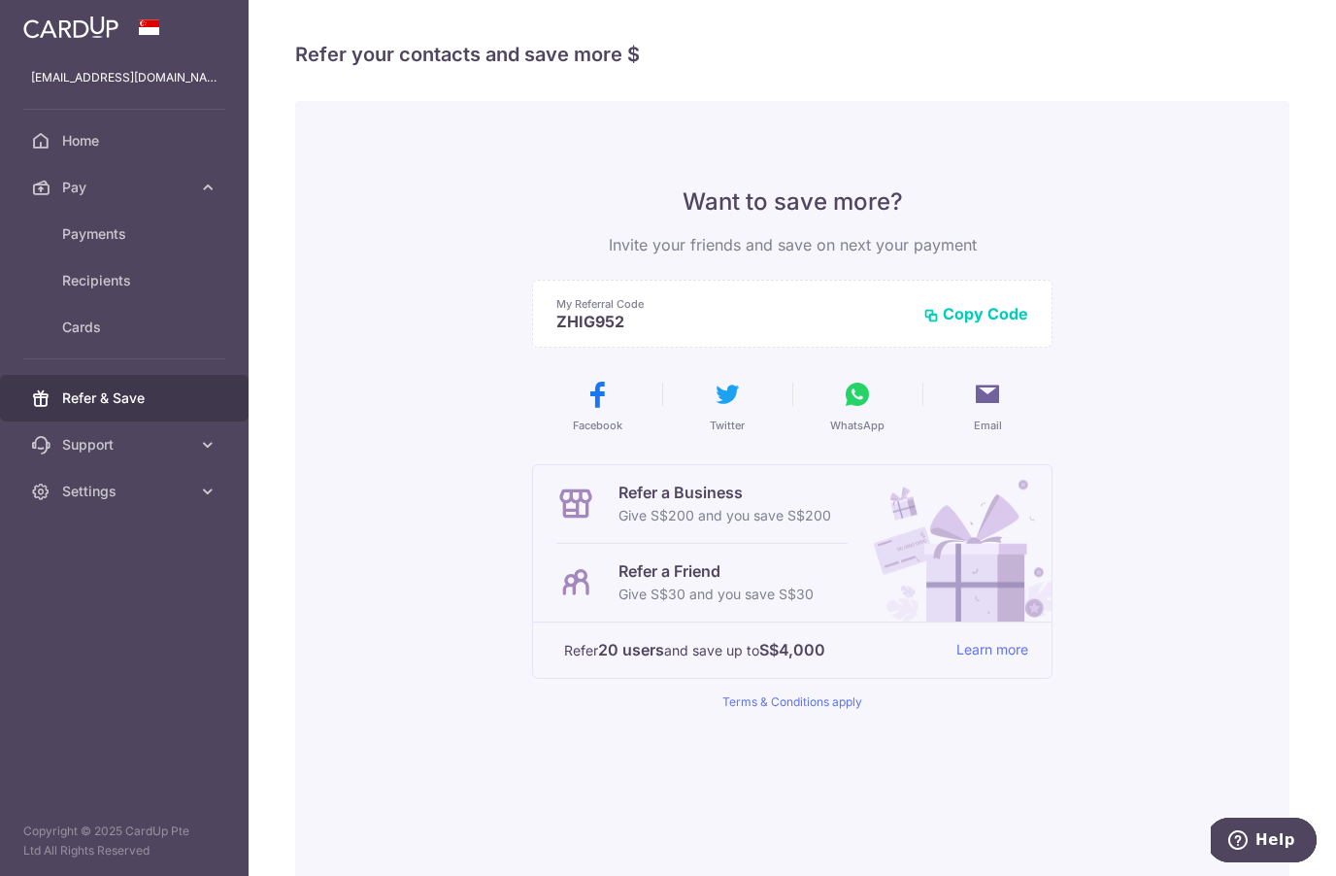
click at [69, 234] on span "Payments" at bounding box center [126, 233] width 128 height 19
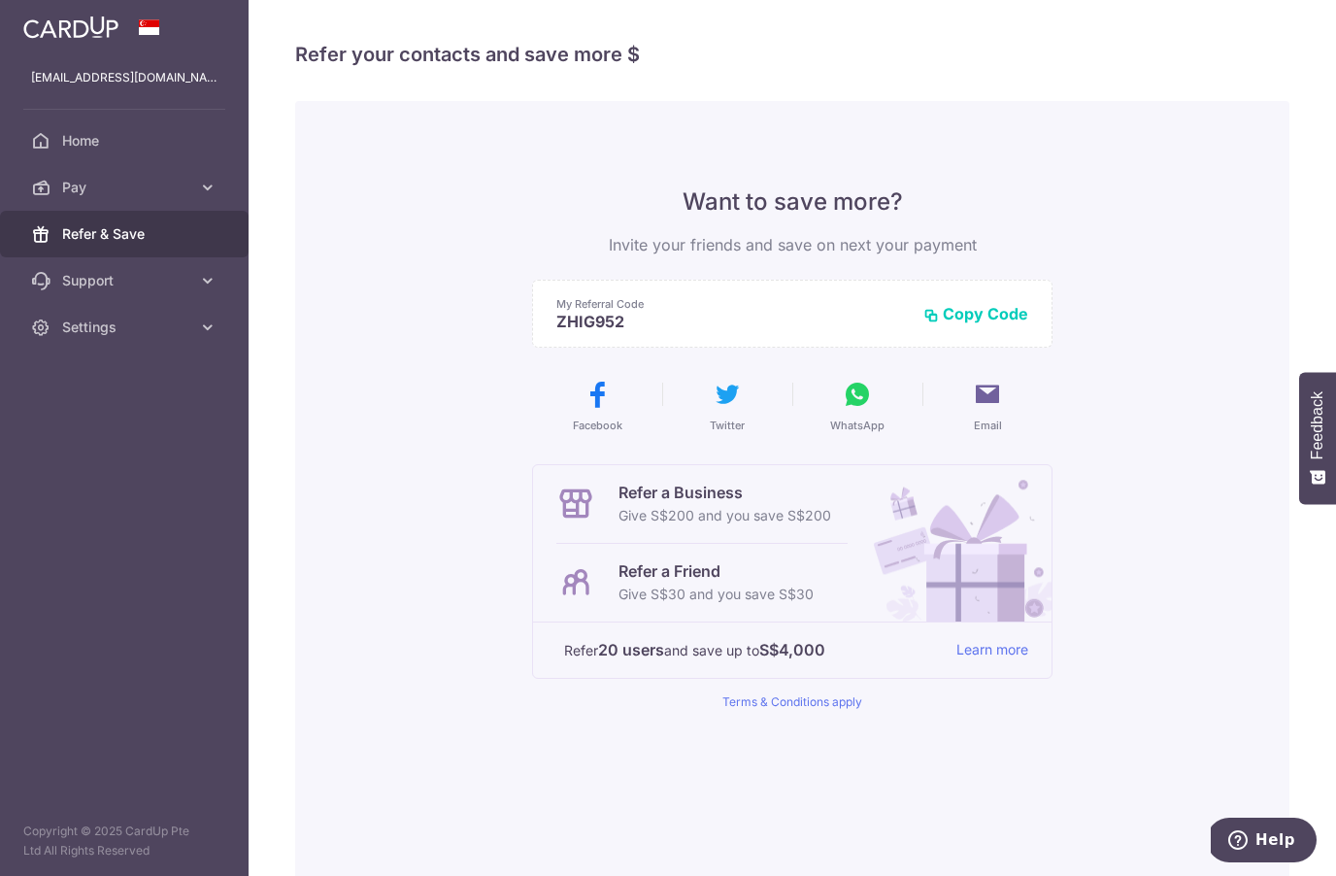
click at [73, 191] on span "Pay" at bounding box center [126, 187] width 128 height 19
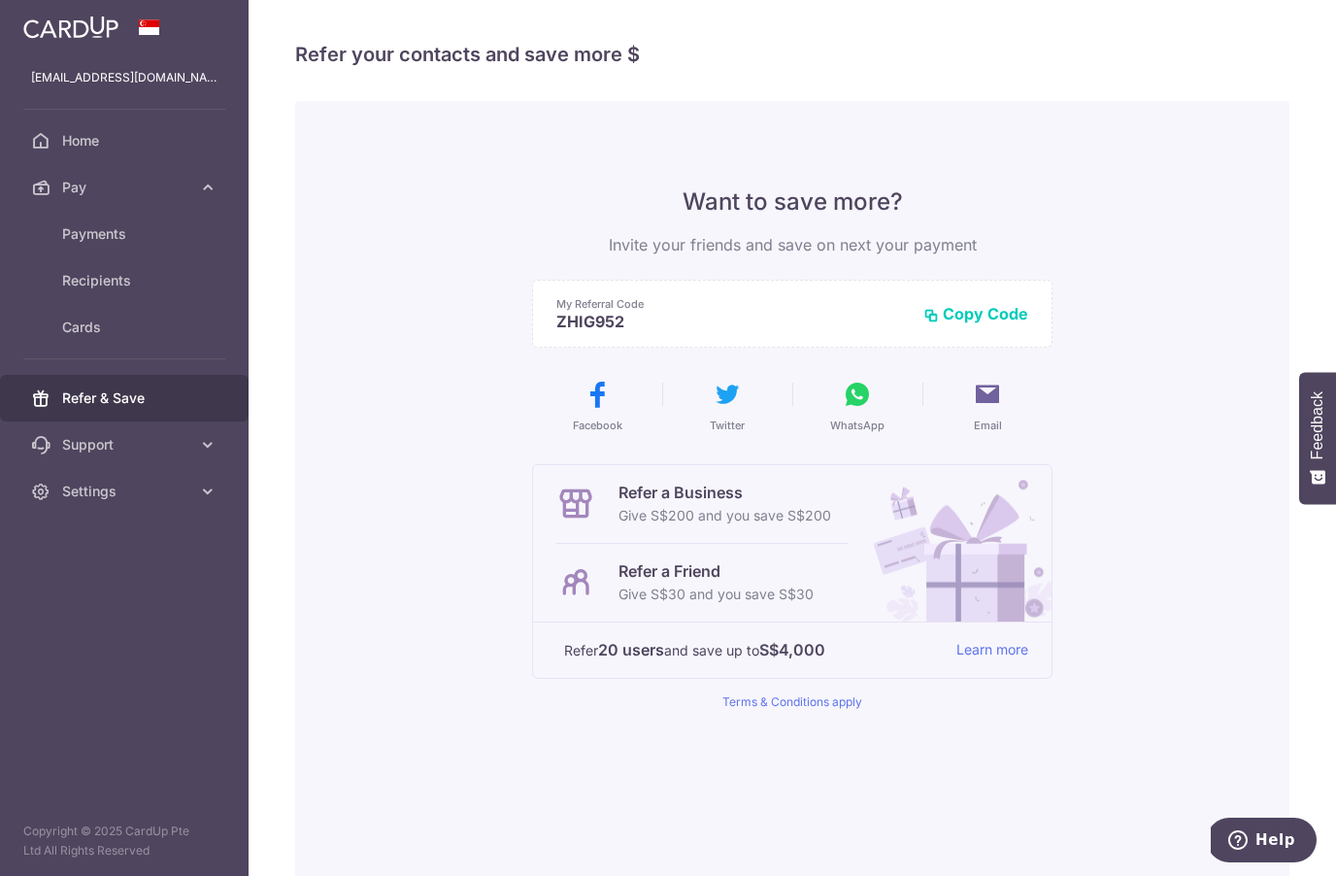
click at [72, 286] on span "Recipients" at bounding box center [126, 280] width 128 height 19
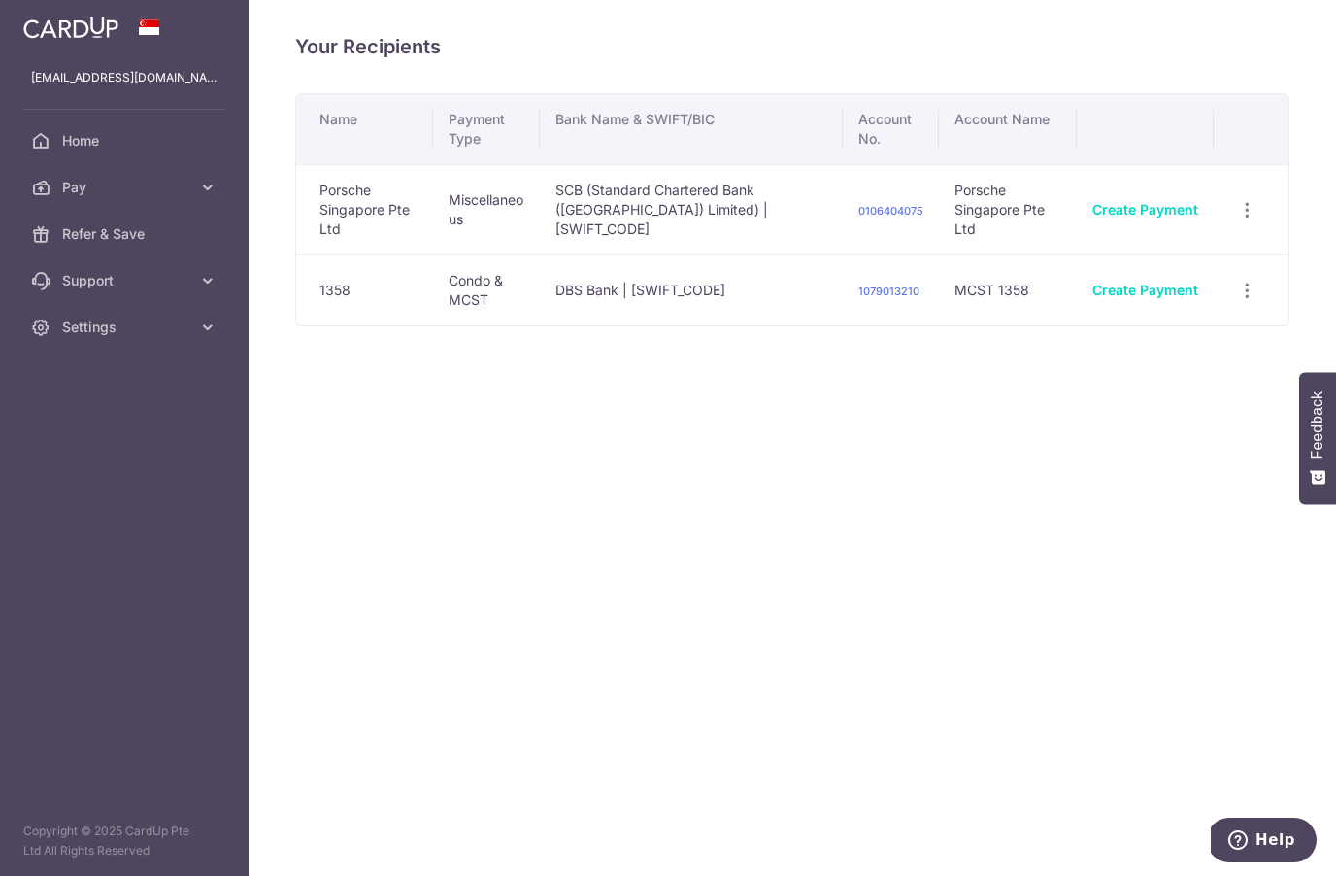
click at [1203, 279] on td "Create Payment" at bounding box center [1145, 289] width 137 height 71
click at [1191, 289] on link "Create Payment" at bounding box center [1145, 290] width 106 height 17
click at [61, 196] on link "Pay" at bounding box center [124, 187] width 249 height 47
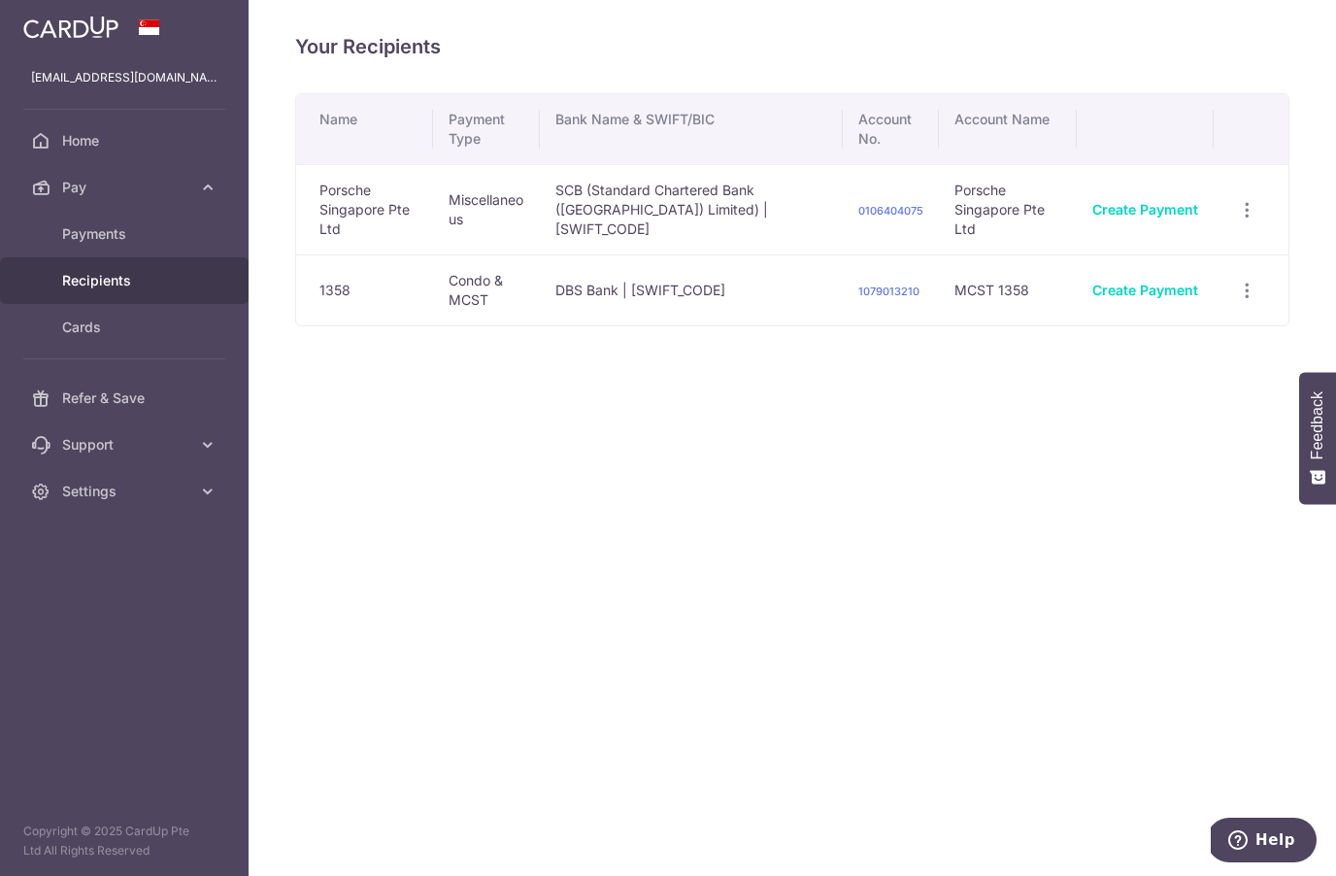
click at [66, 328] on span "Cards" at bounding box center [126, 327] width 128 height 19
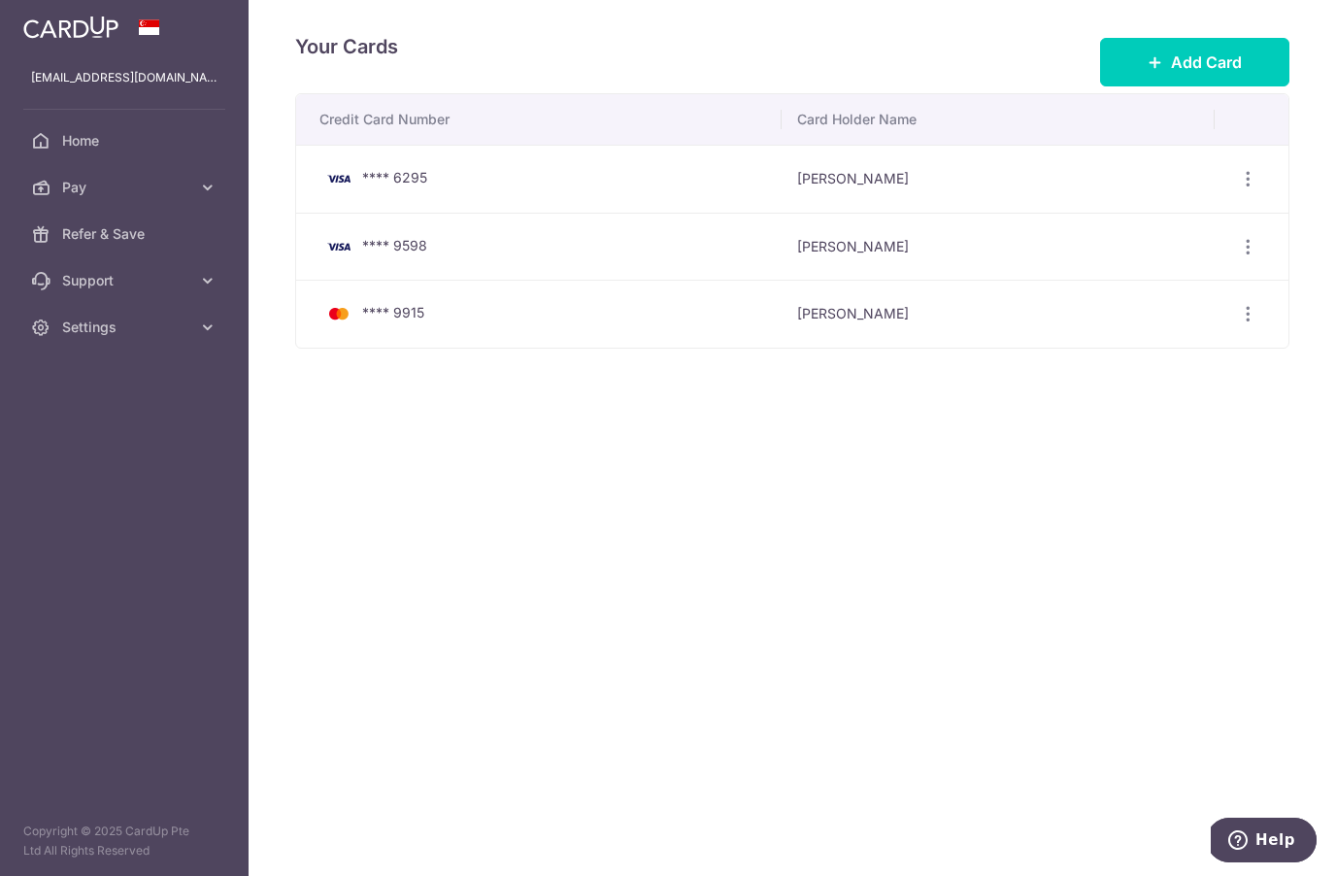
click at [57, 189] on link "Pay" at bounding box center [124, 187] width 249 height 47
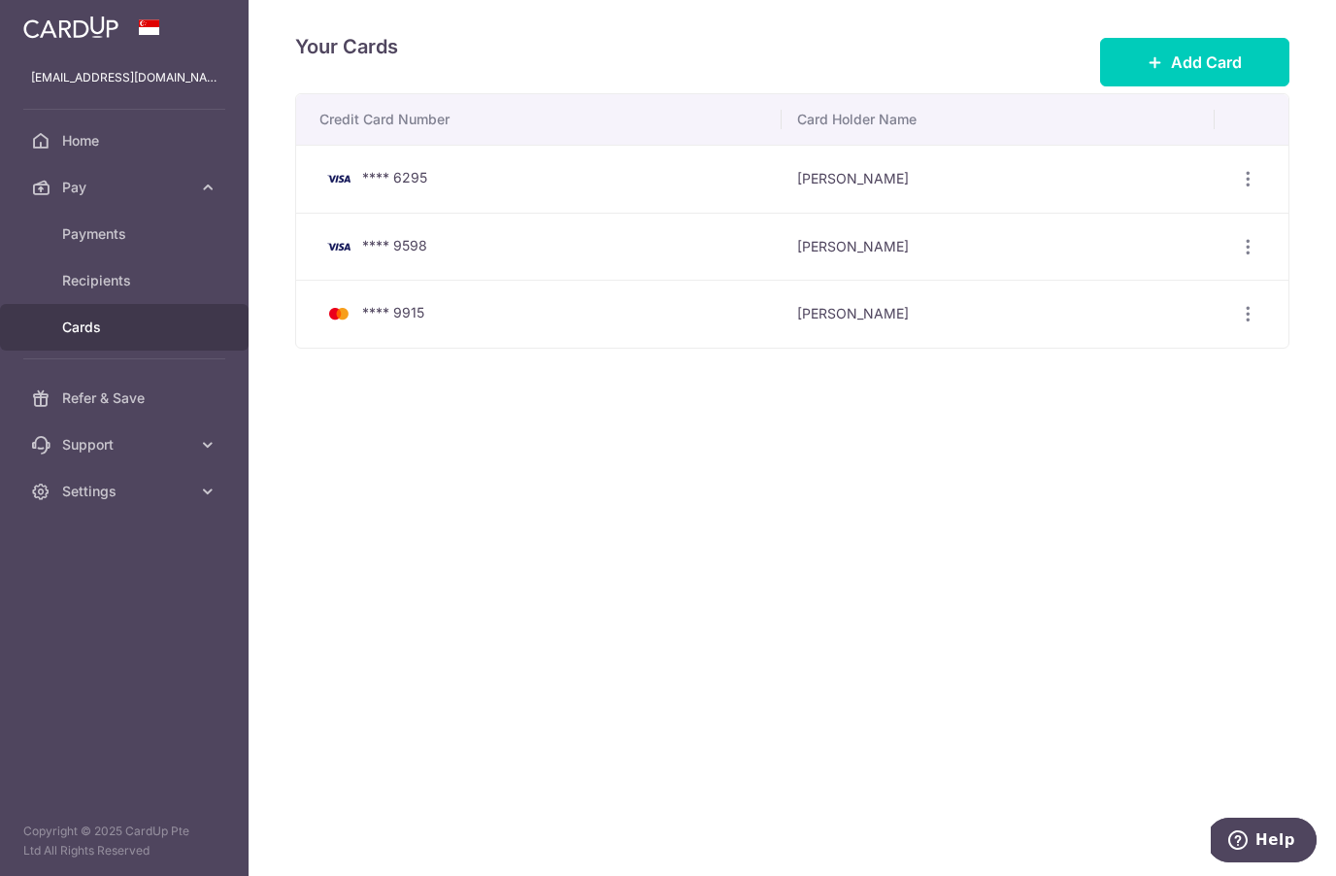
click at [63, 233] on span "Payments" at bounding box center [126, 233] width 128 height 19
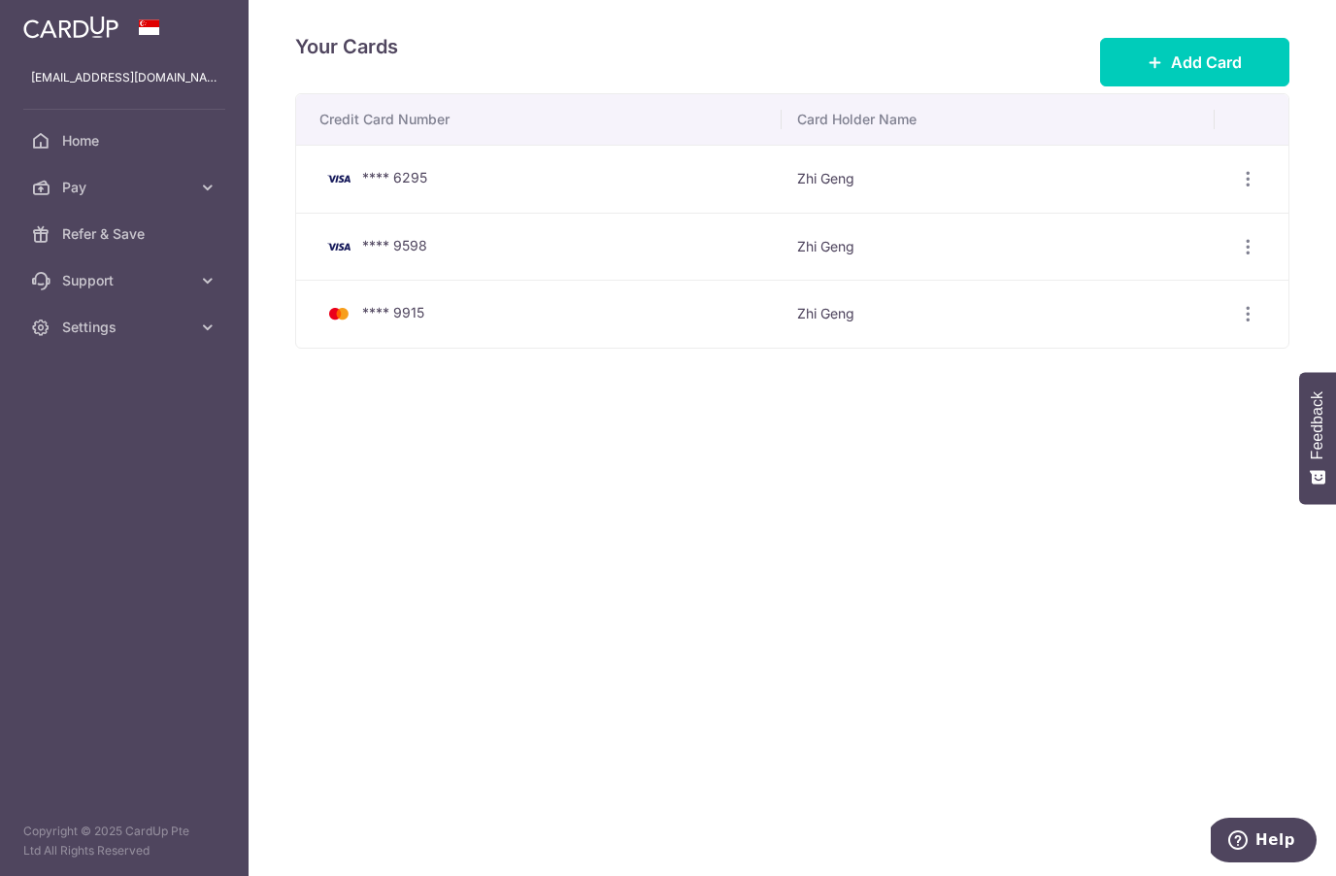
click at [65, 193] on span "Pay" at bounding box center [126, 187] width 128 height 19
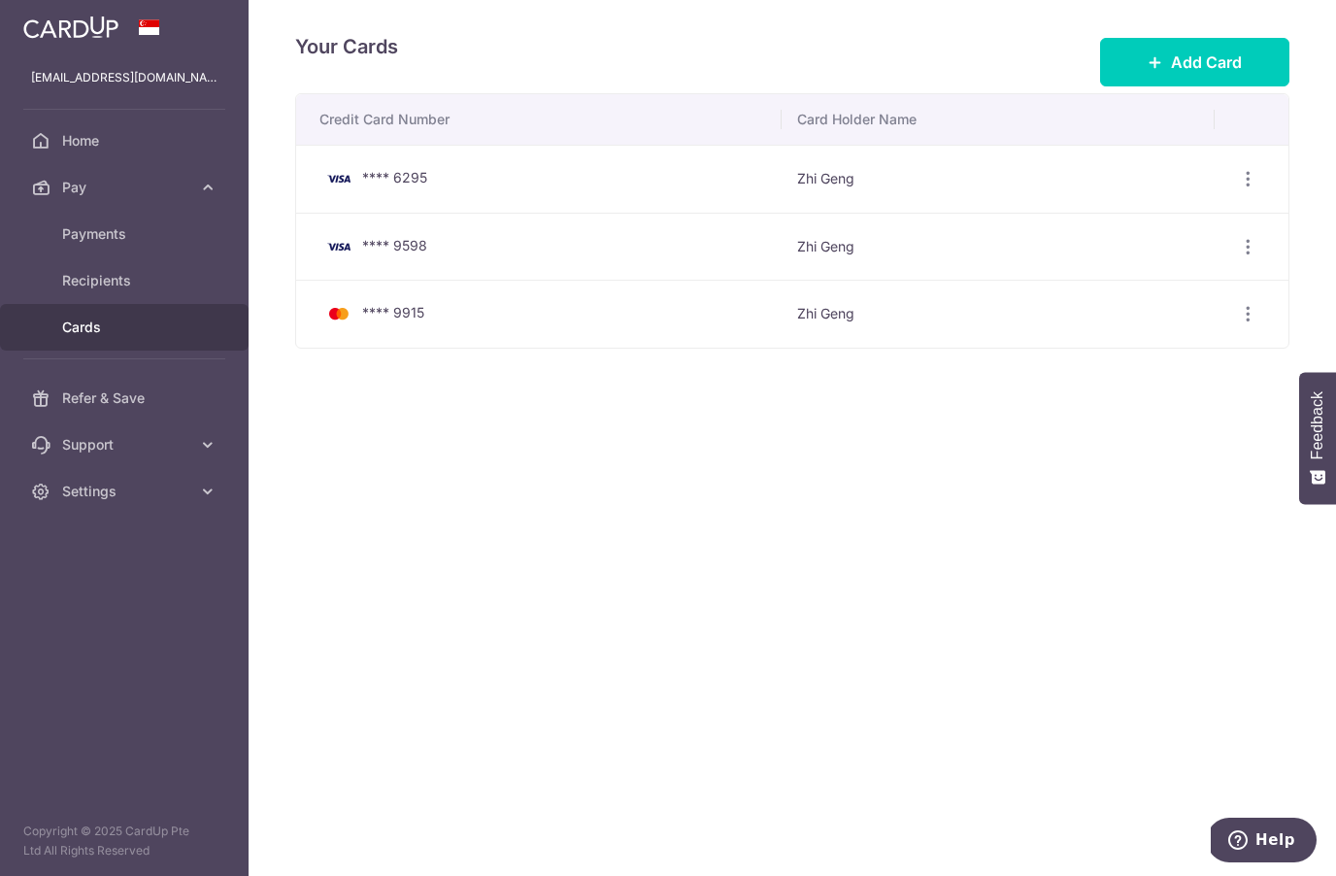
click at [66, 286] on span "Recipients" at bounding box center [126, 280] width 128 height 19
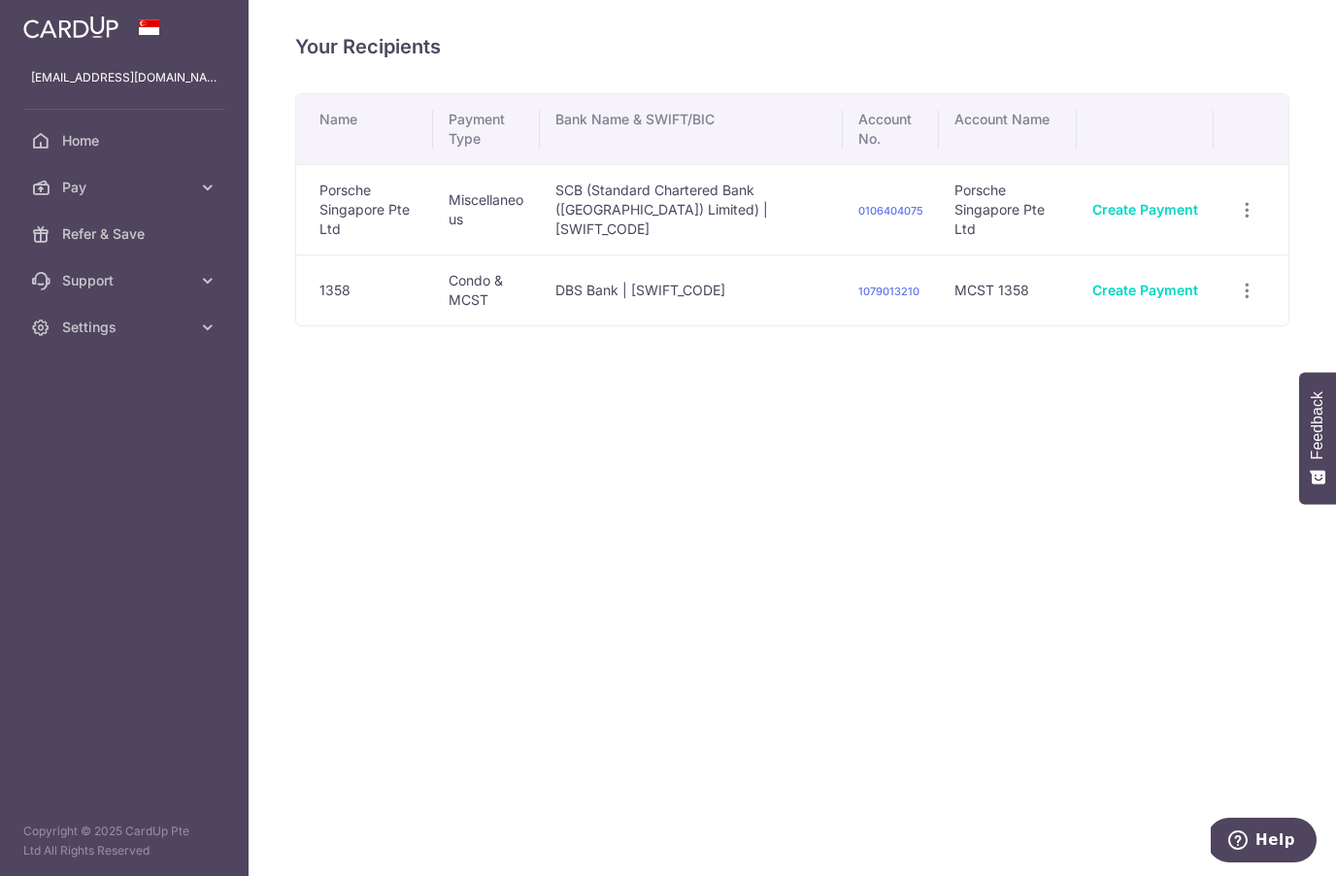
click at [689, 290] on td "DBS Bank | DBSSSGSGXXX" at bounding box center [691, 289] width 303 height 71
click at [903, 285] on link "1079013210" at bounding box center [888, 292] width 61 height 14
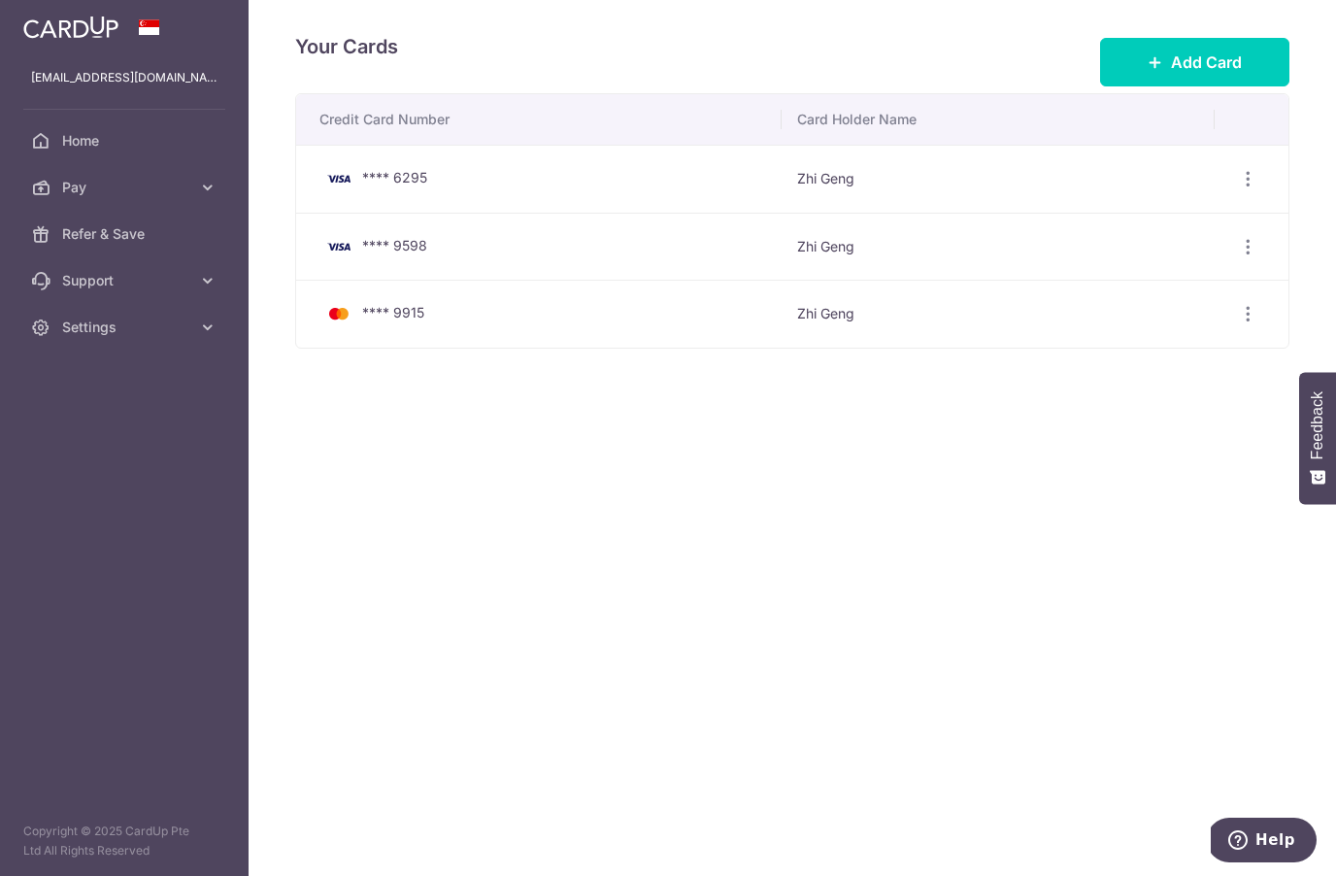
click at [62, 139] on span "Home" at bounding box center [126, 140] width 128 height 19
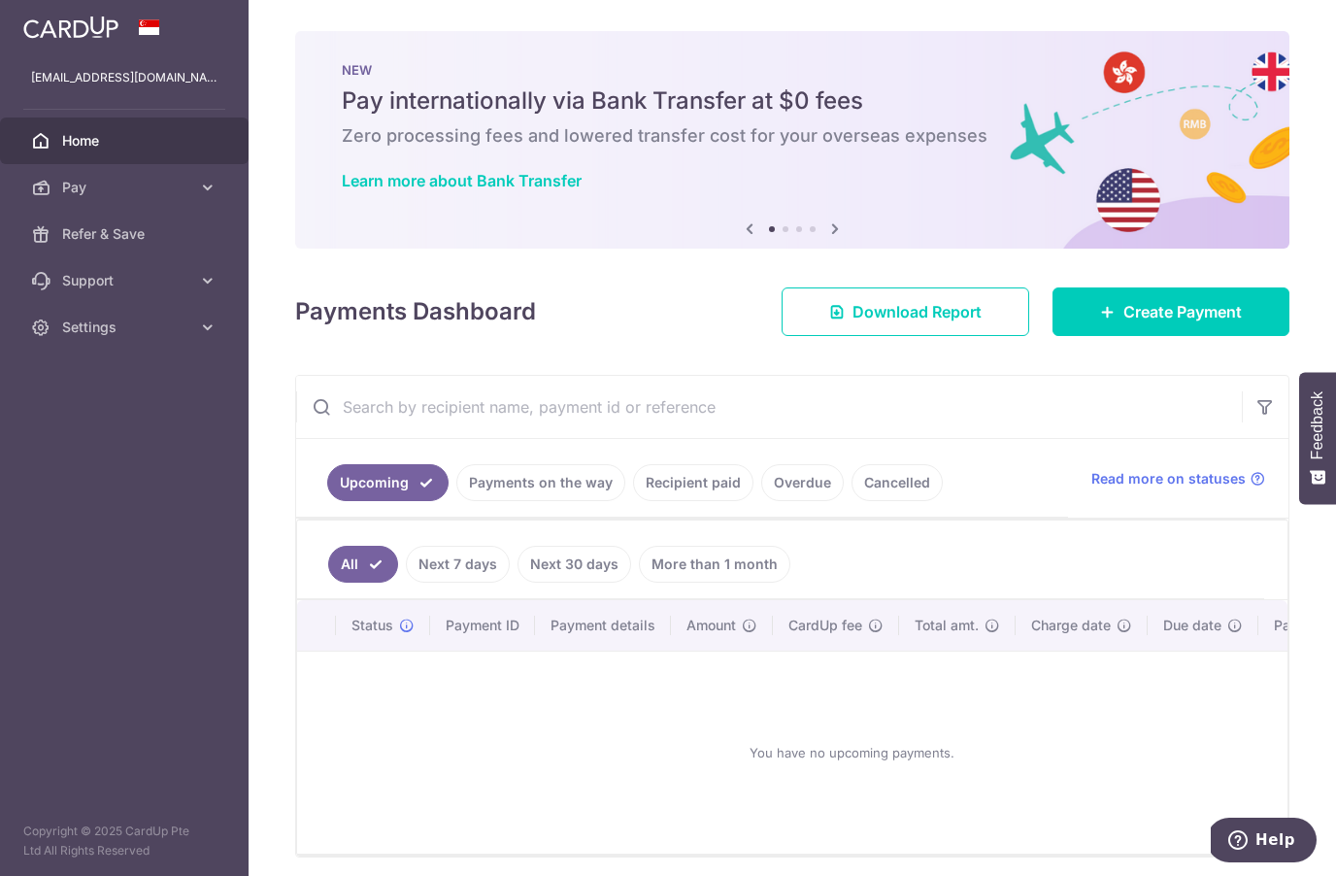
click at [1237, 529] on ul "All Next 7 days Next 30 days More than 1 month" at bounding box center [780, 560] width 967 height 79
click at [1185, 724] on div "You have no upcoming payments." at bounding box center [851, 752] width 1062 height 171
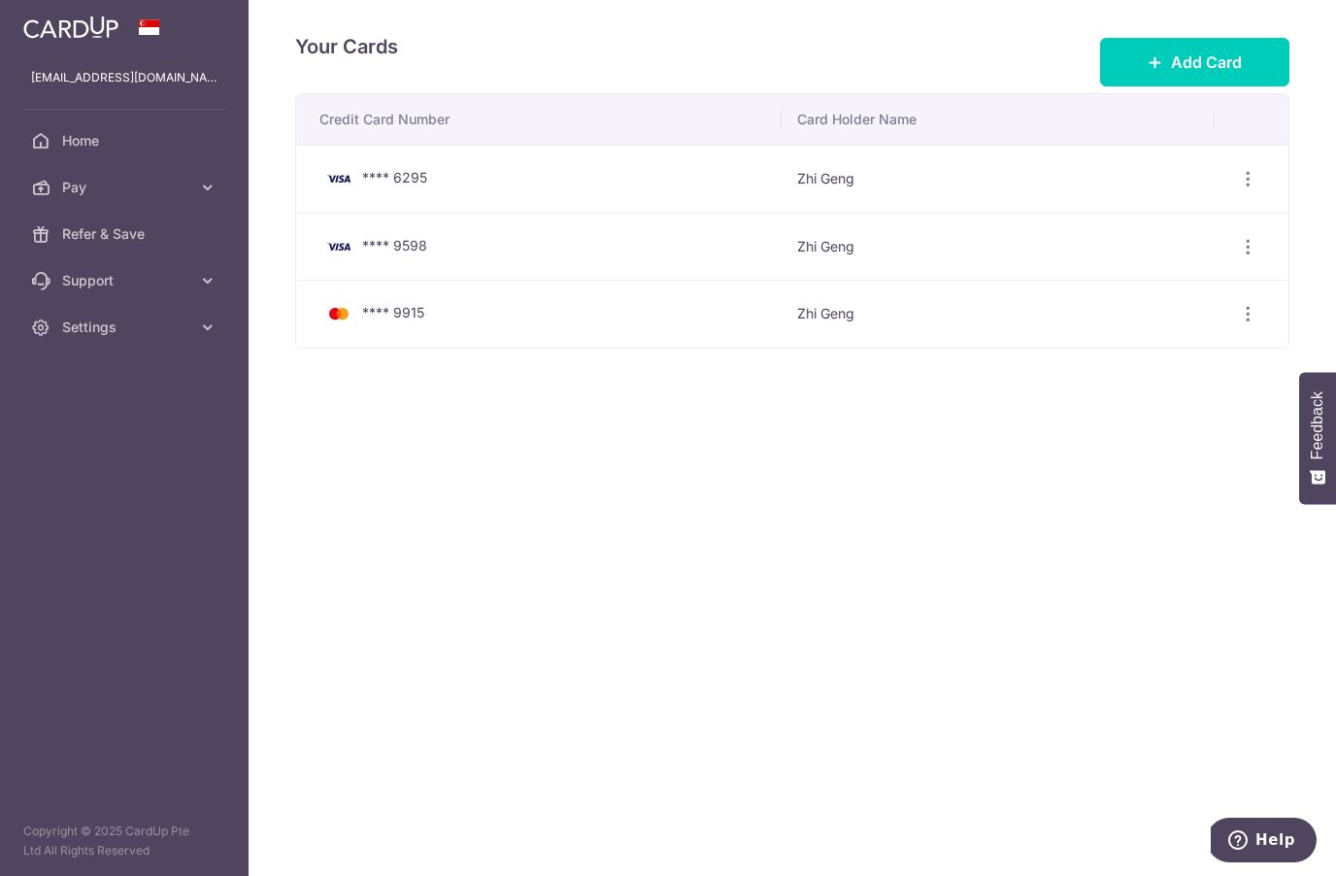
click at [74, 133] on span "Home" at bounding box center [126, 140] width 128 height 19
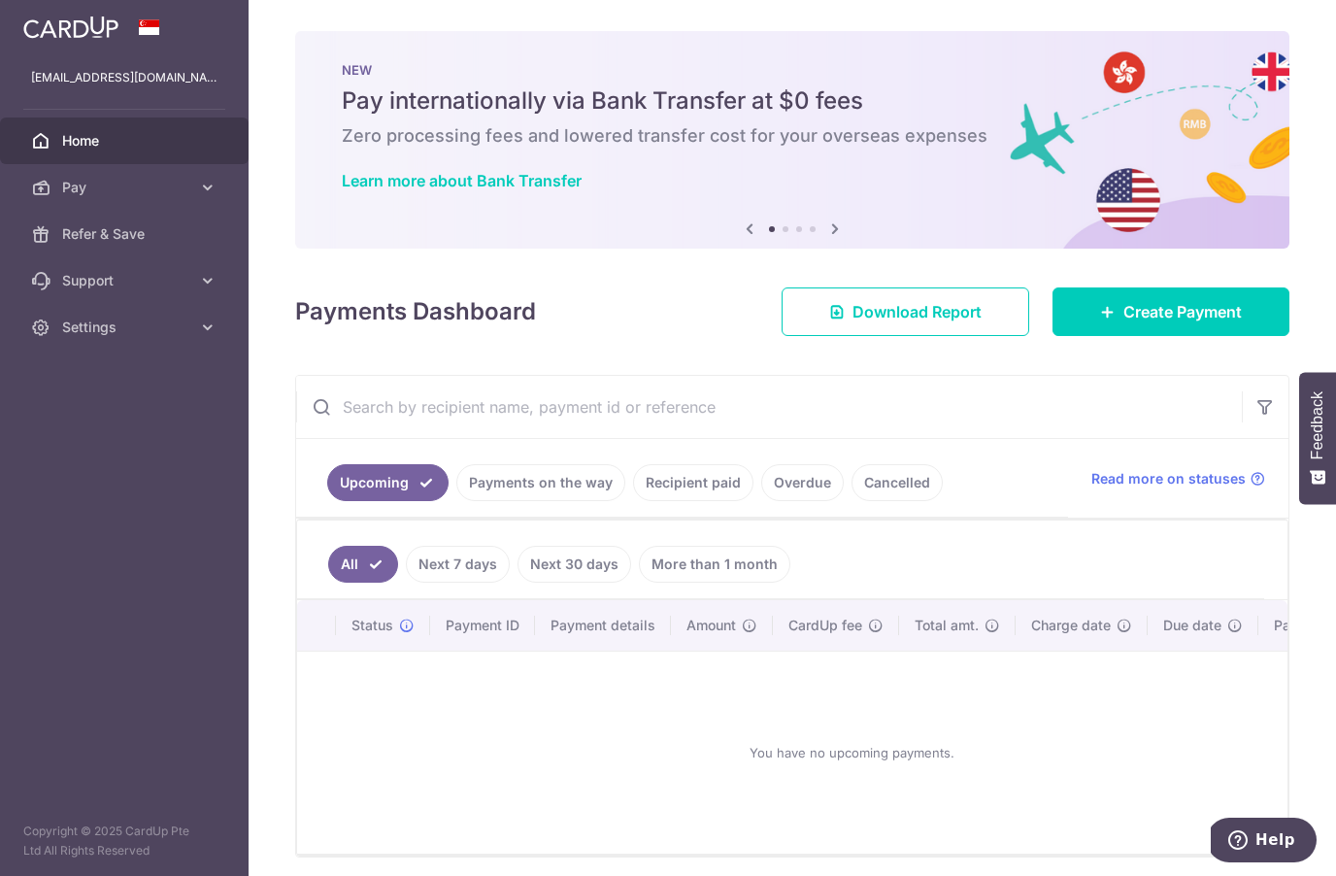
click at [613, 405] on input "text" at bounding box center [769, 407] width 946 height 62
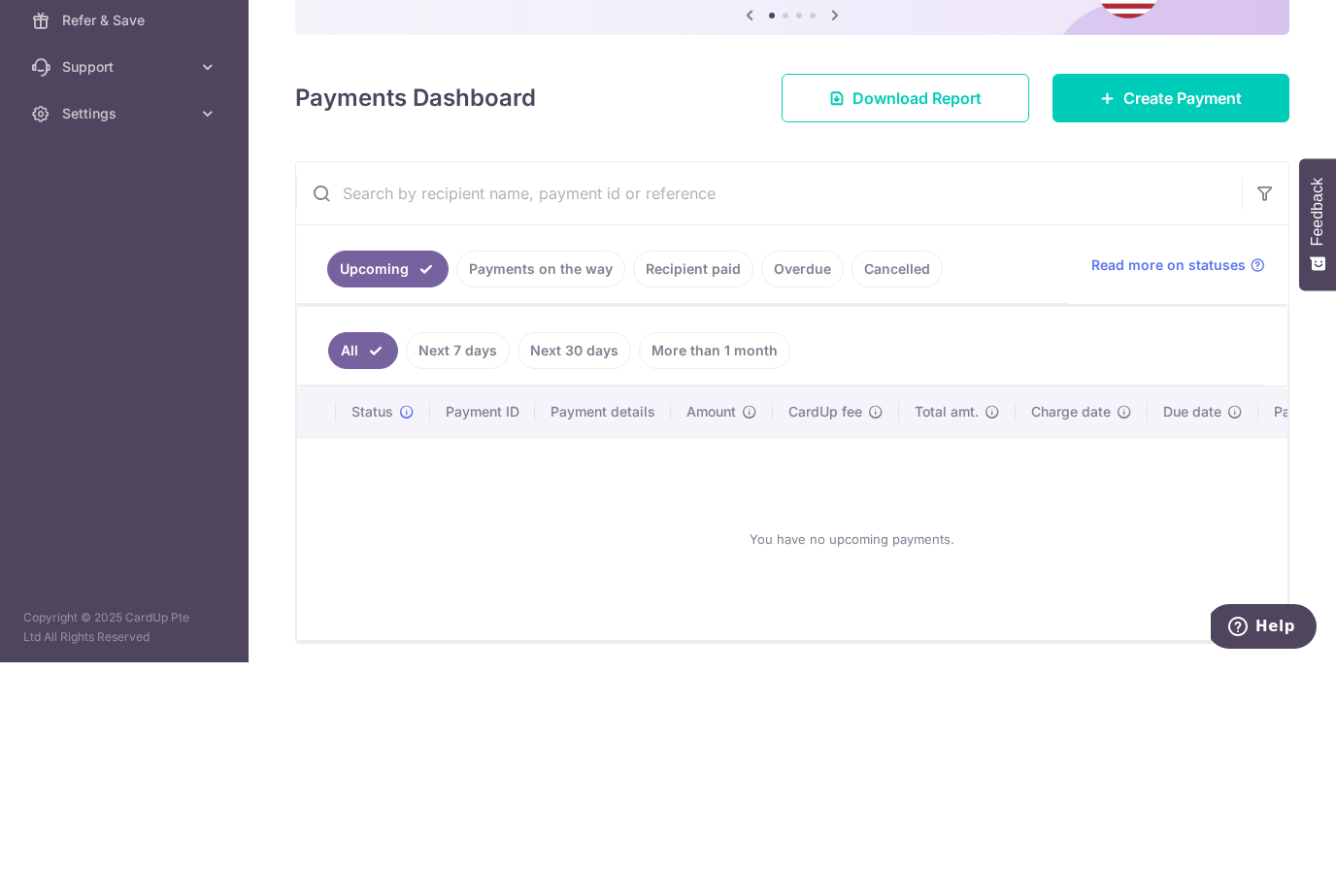
scroll to position [84, 0]
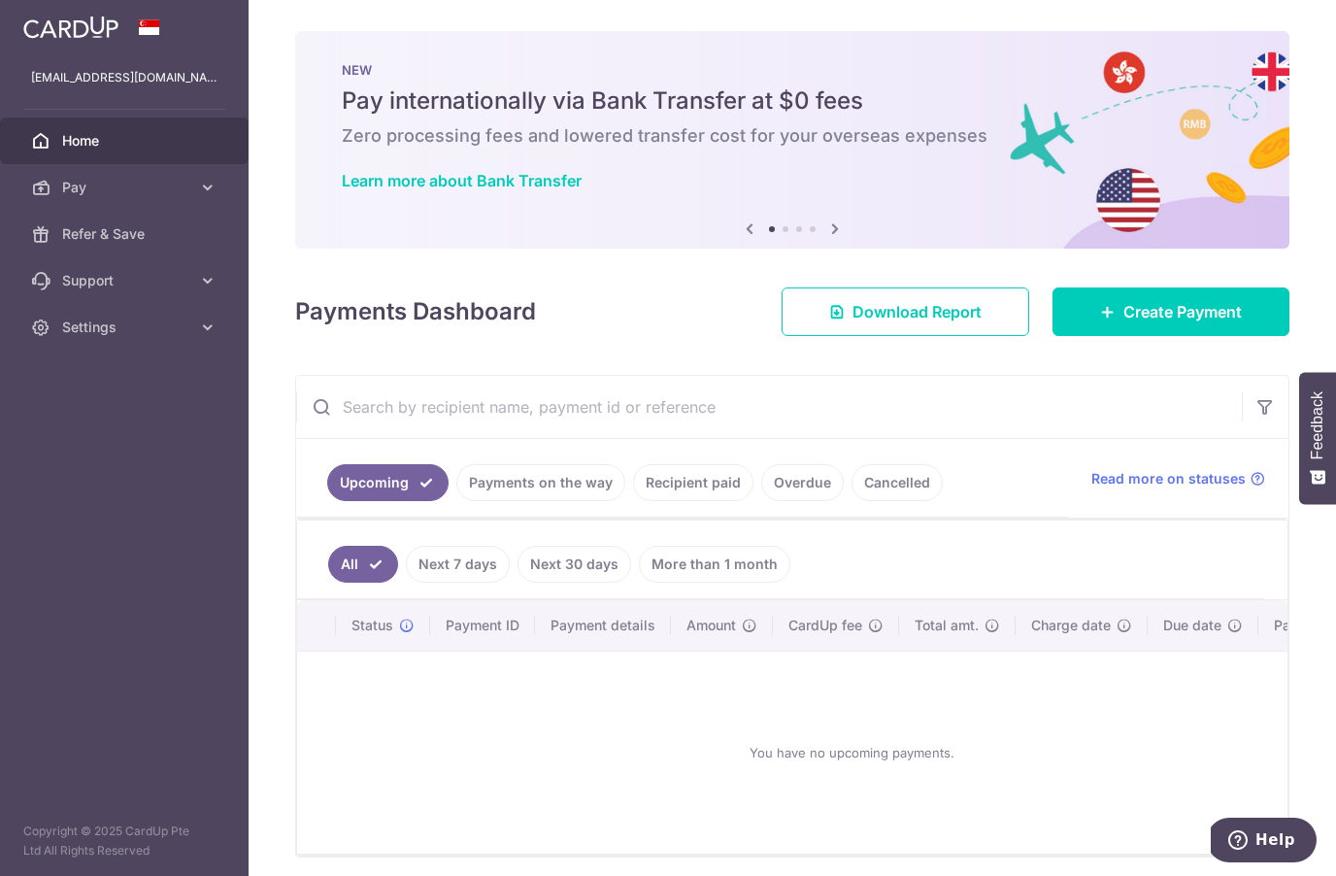
click at [603, 464] on link "Payments on the way" at bounding box center [540, 482] width 169 height 37
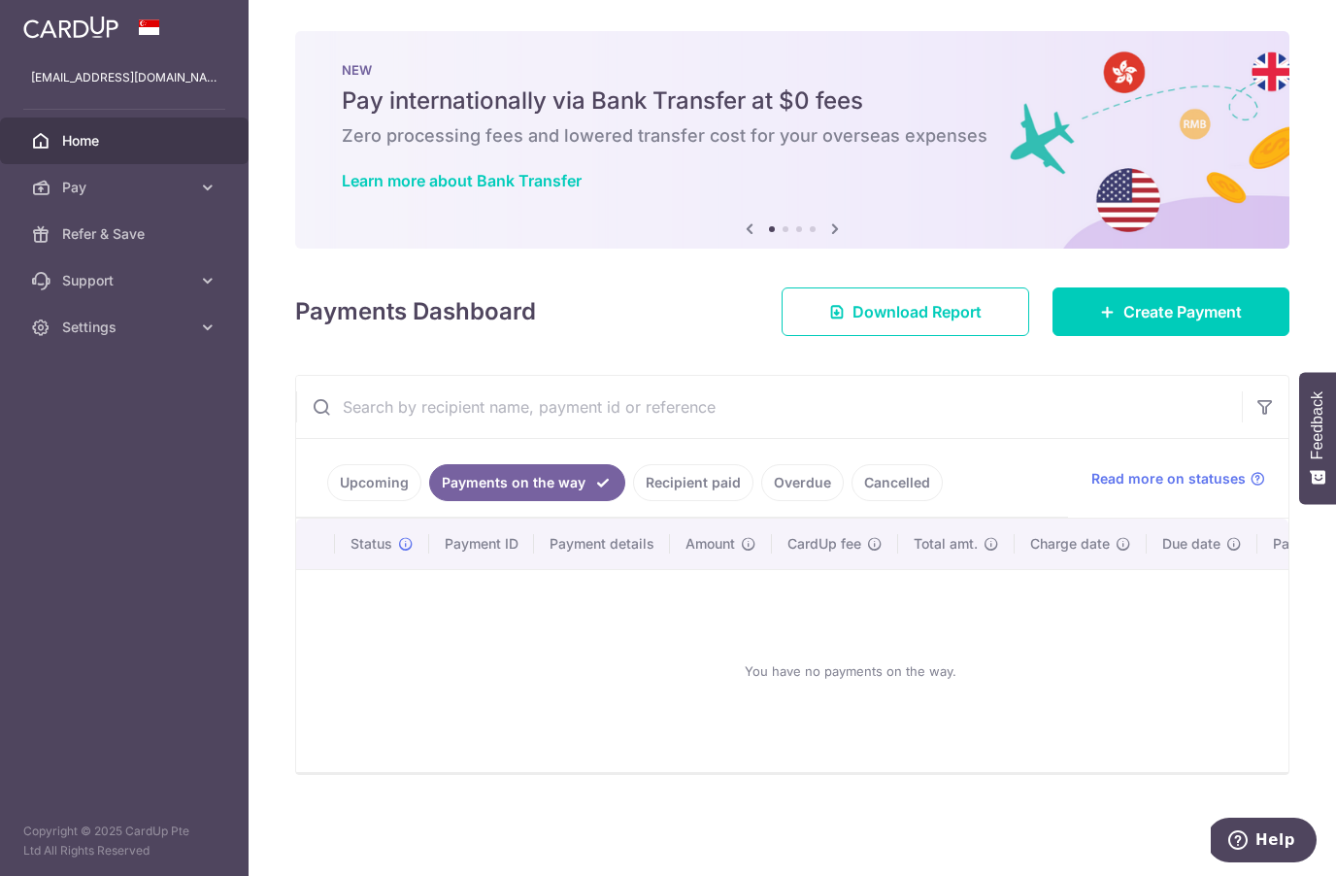
click at [723, 464] on link "Recipient paid" at bounding box center [693, 482] width 120 height 37
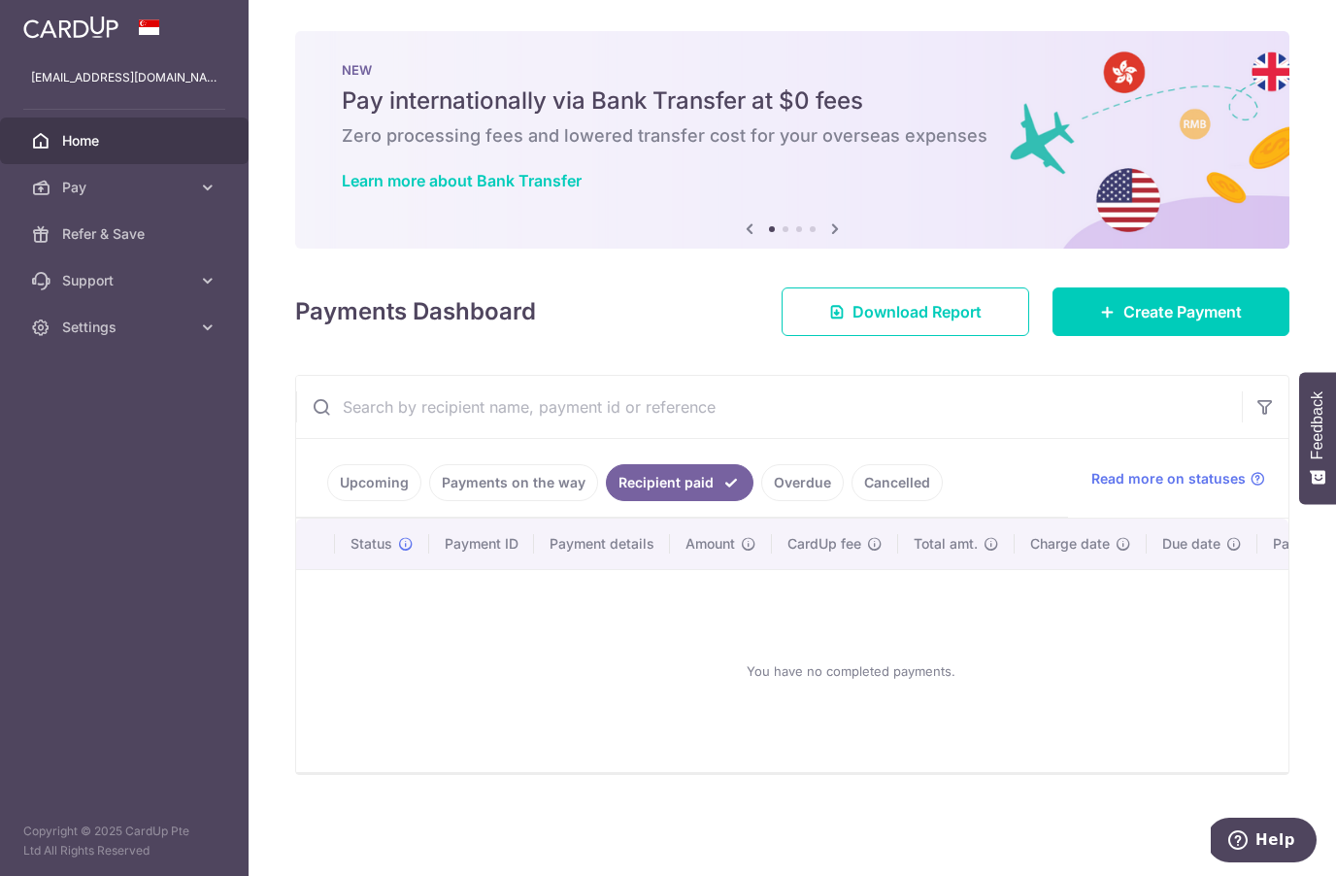
click at [805, 464] on link "Overdue" at bounding box center [802, 482] width 83 height 37
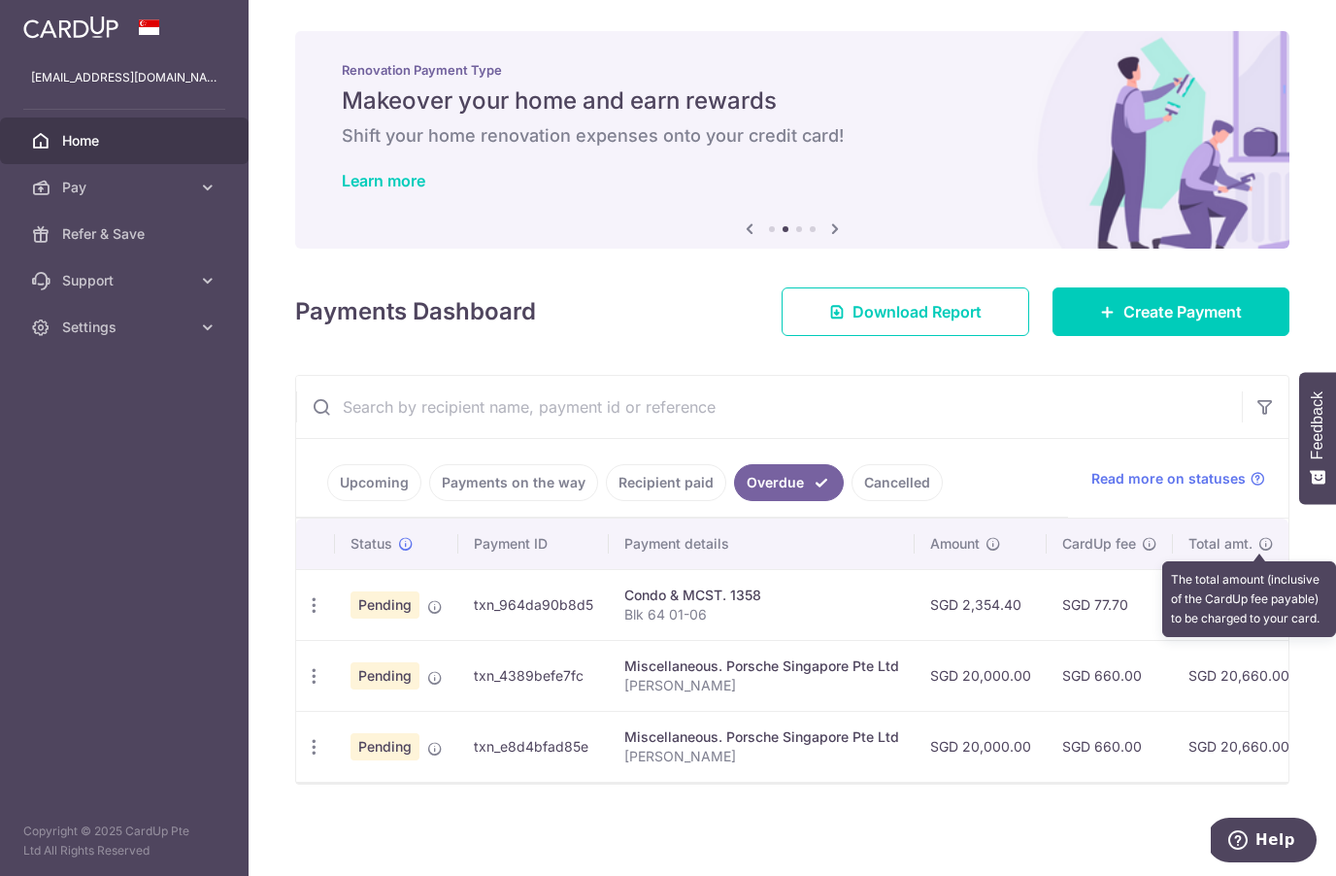
click at [1264, 536] on icon at bounding box center [1267, 544] width 16 height 16
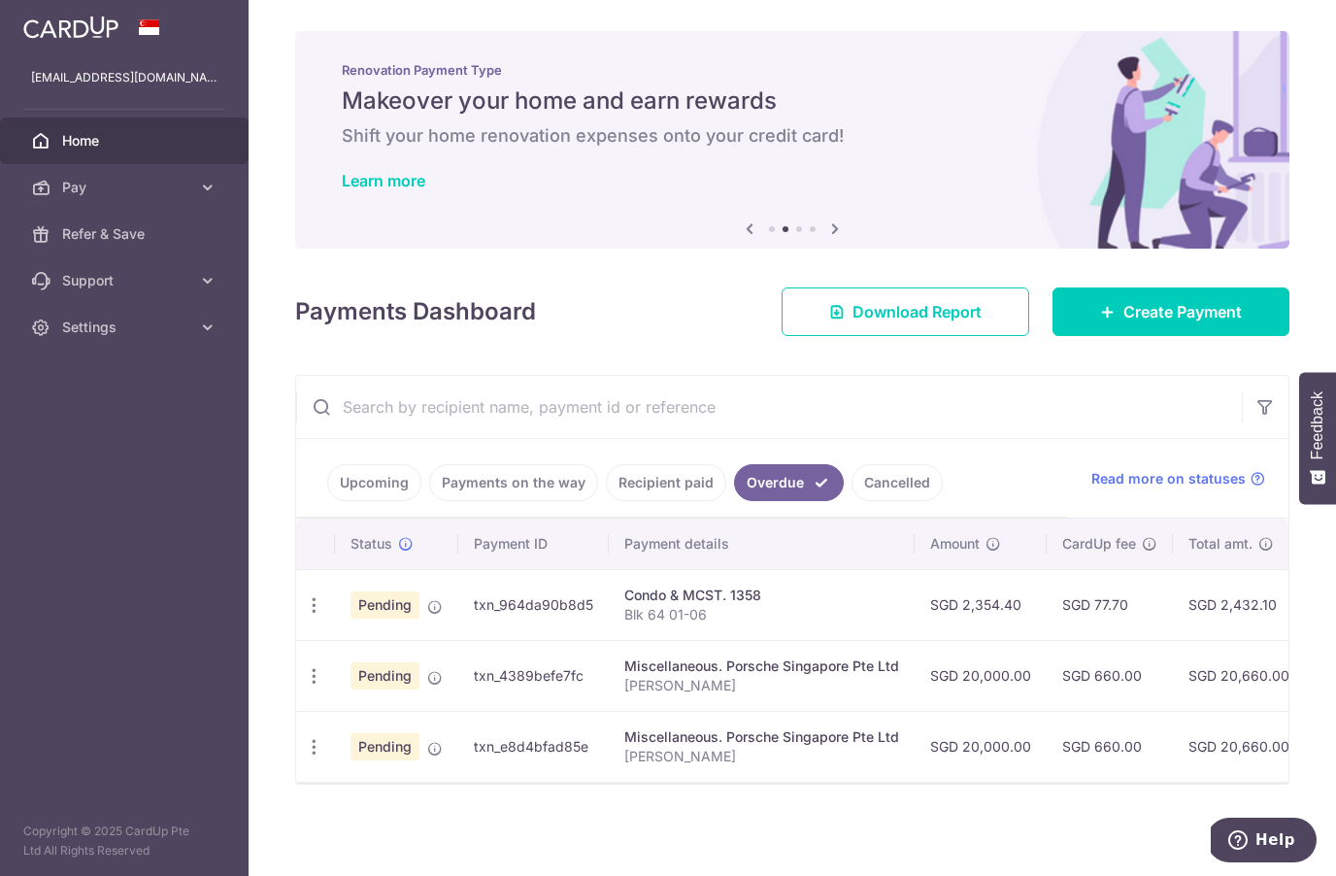
click at [1098, 569] on td "SGD 77.70" at bounding box center [1110, 604] width 126 height 71
click at [1122, 534] on span "CardUp fee" at bounding box center [1099, 543] width 74 height 19
click at [988, 519] on th "Amount" at bounding box center [981, 544] width 132 height 50
